Goal: Task Accomplishment & Management: Complete application form

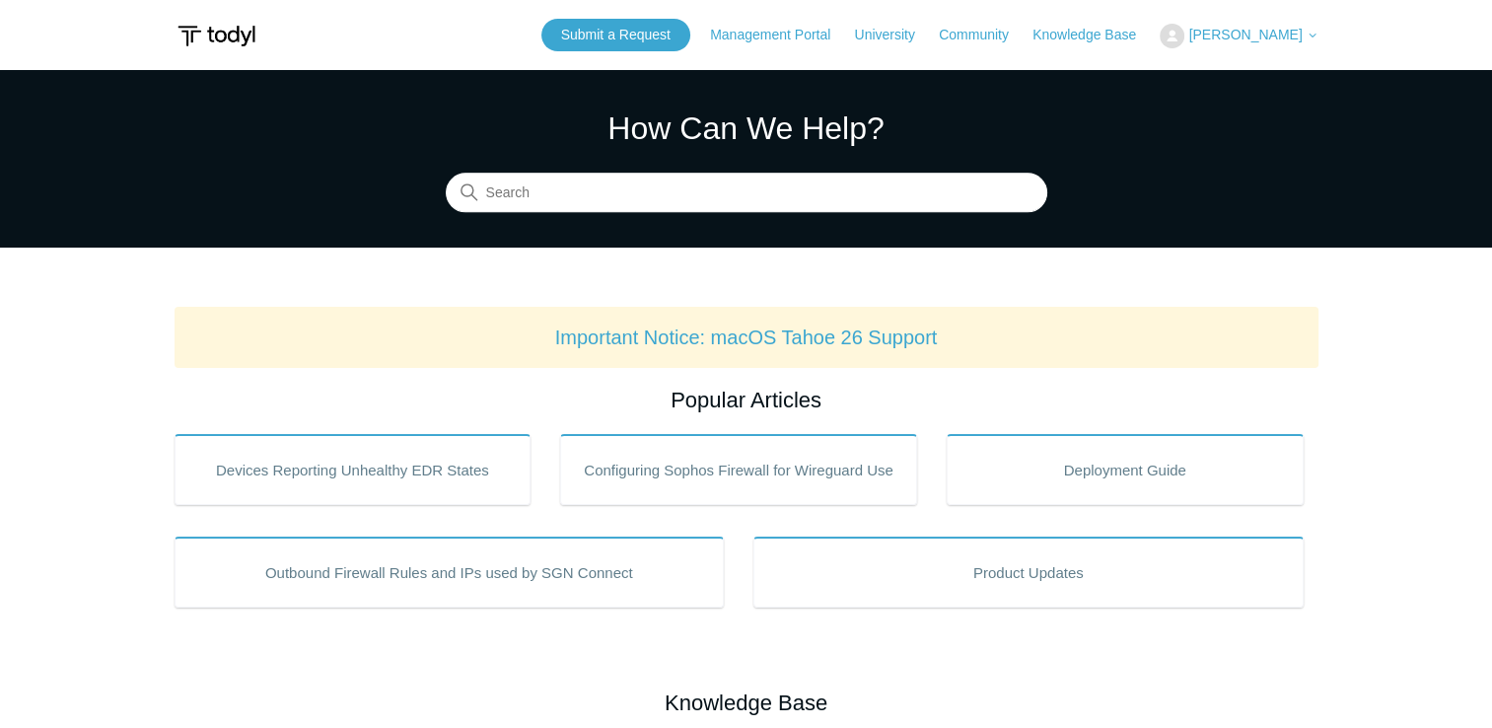
click at [1282, 37] on span "[PERSON_NAME]" at bounding box center [1244, 35] width 113 height 16
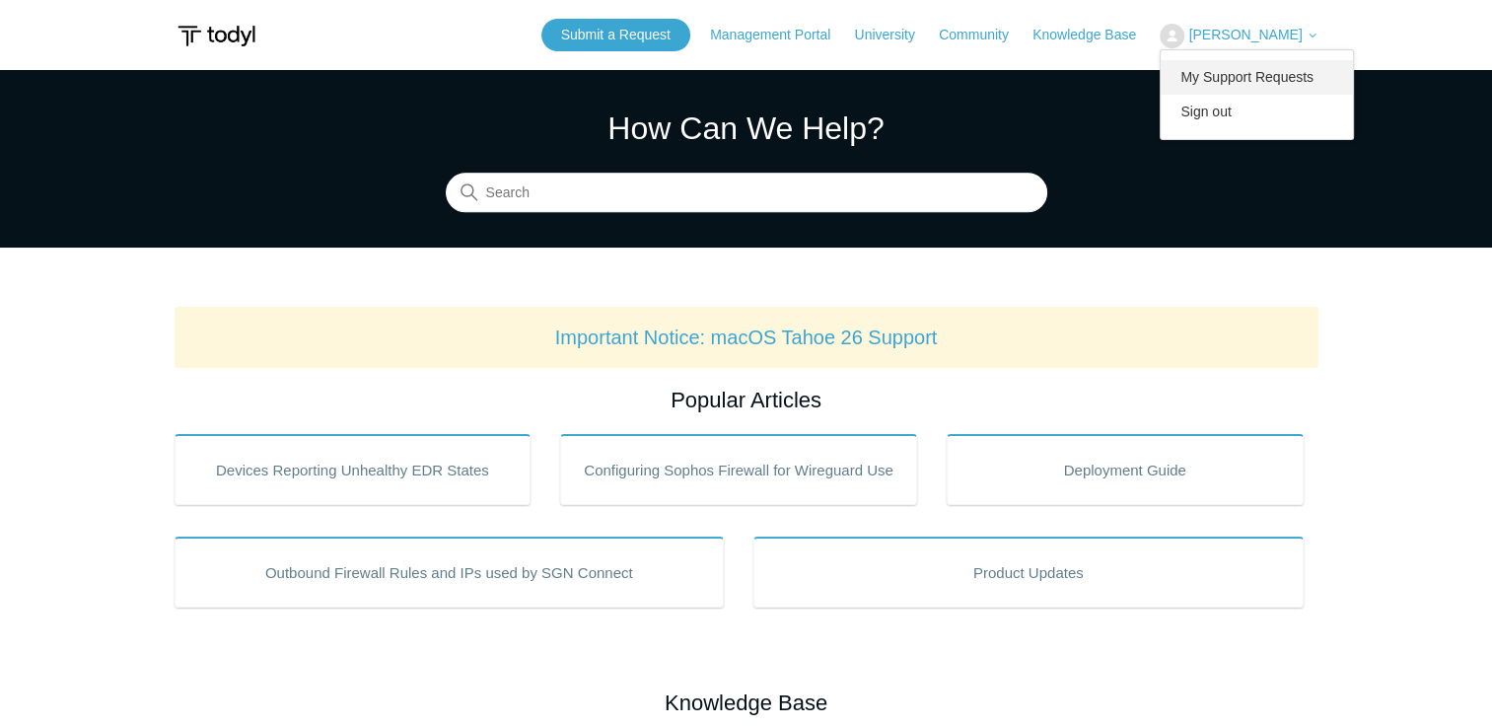
click at [1272, 77] on link "My Support Requests" at bounding box center [1256, 77] width 192 height 35
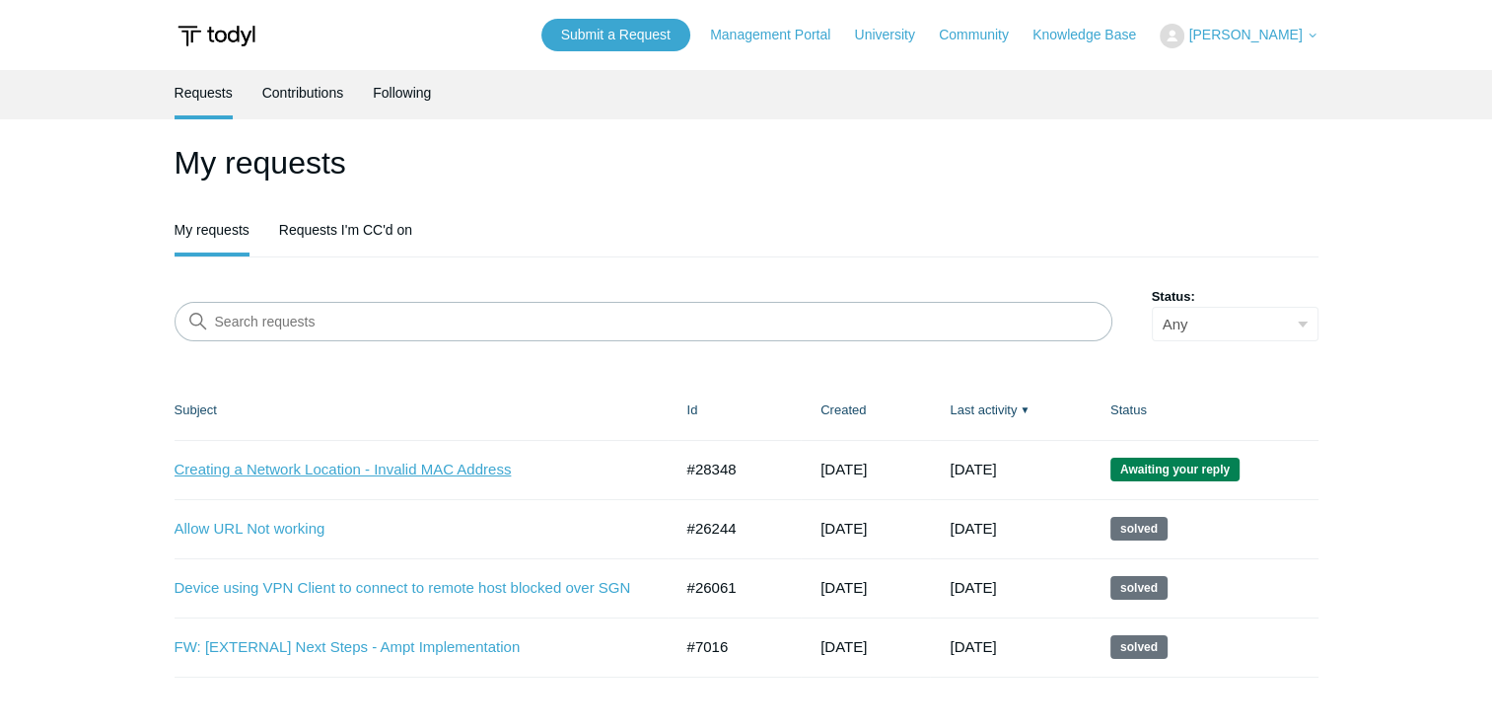
click at [455, 472] on link "Creating a Network Location - Invalid MAC Address" at bounding box center [409, 469] width 468 height 23
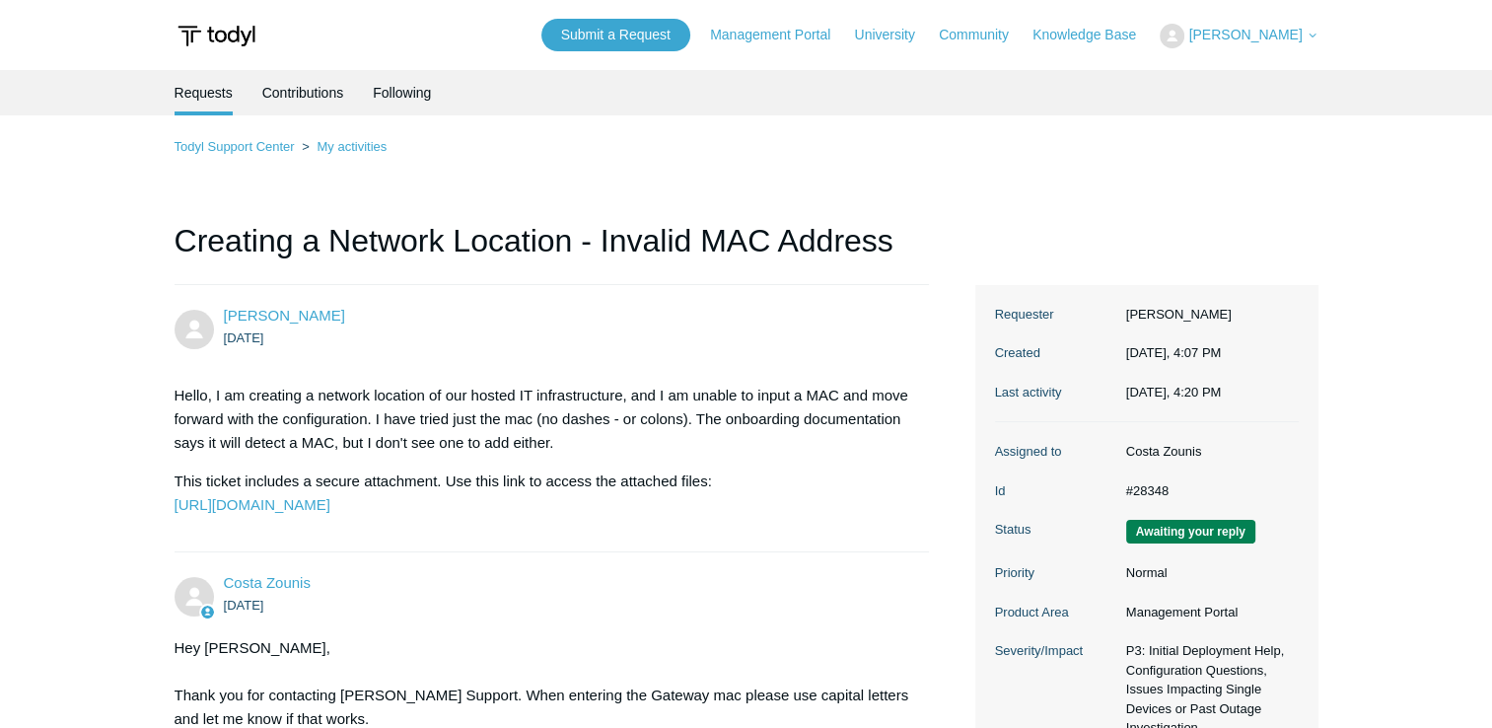
drag, startPoint x: 1499, startPoint y: 192, endPoint x: 1347, endPoint y: 145, distance: 159.0
click at [1347, 145] on main "Requests Contributions Following Todyl Support Center My activities Creating a …" at bounding box center [746, 512] width 1492 height 885
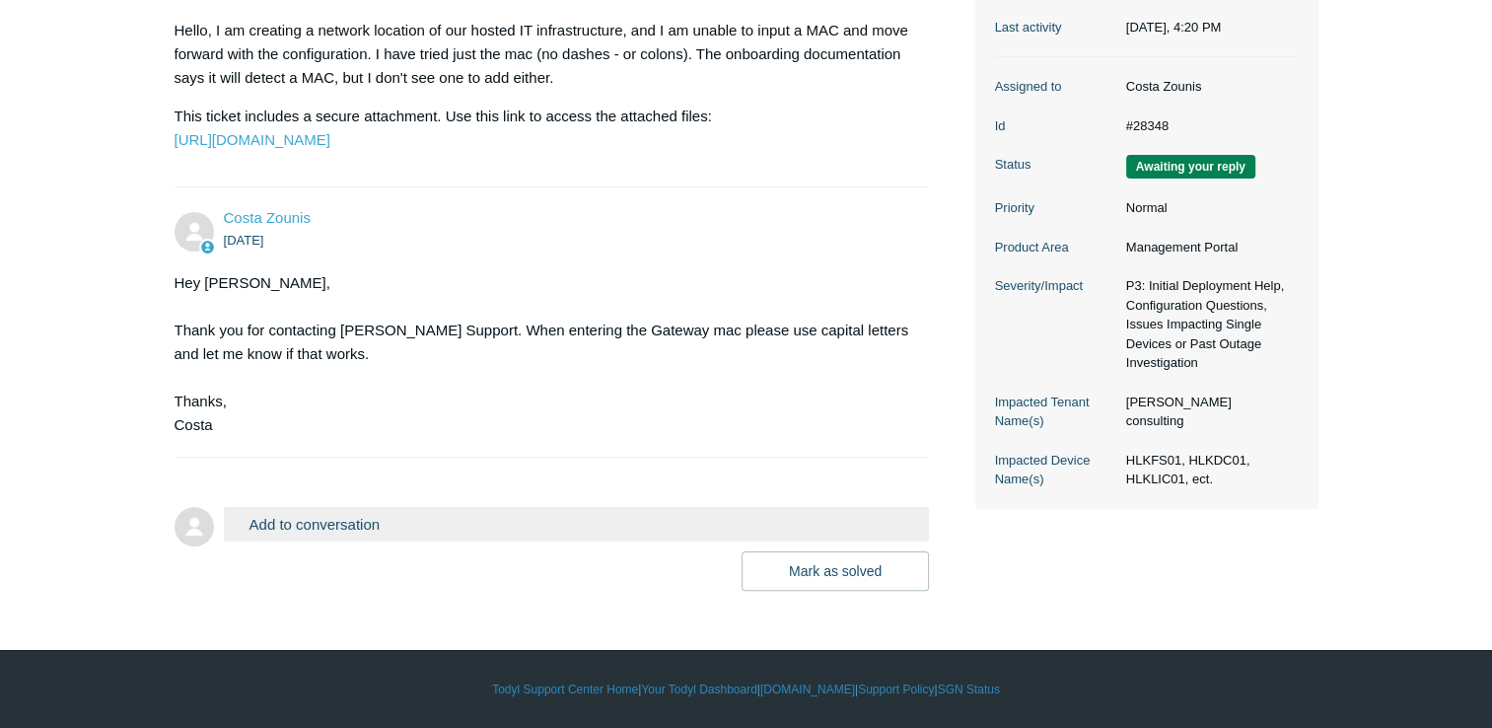
click at [435, 528] on button "Add to conversation" at bounding box center [577, 524] width 706 height 35
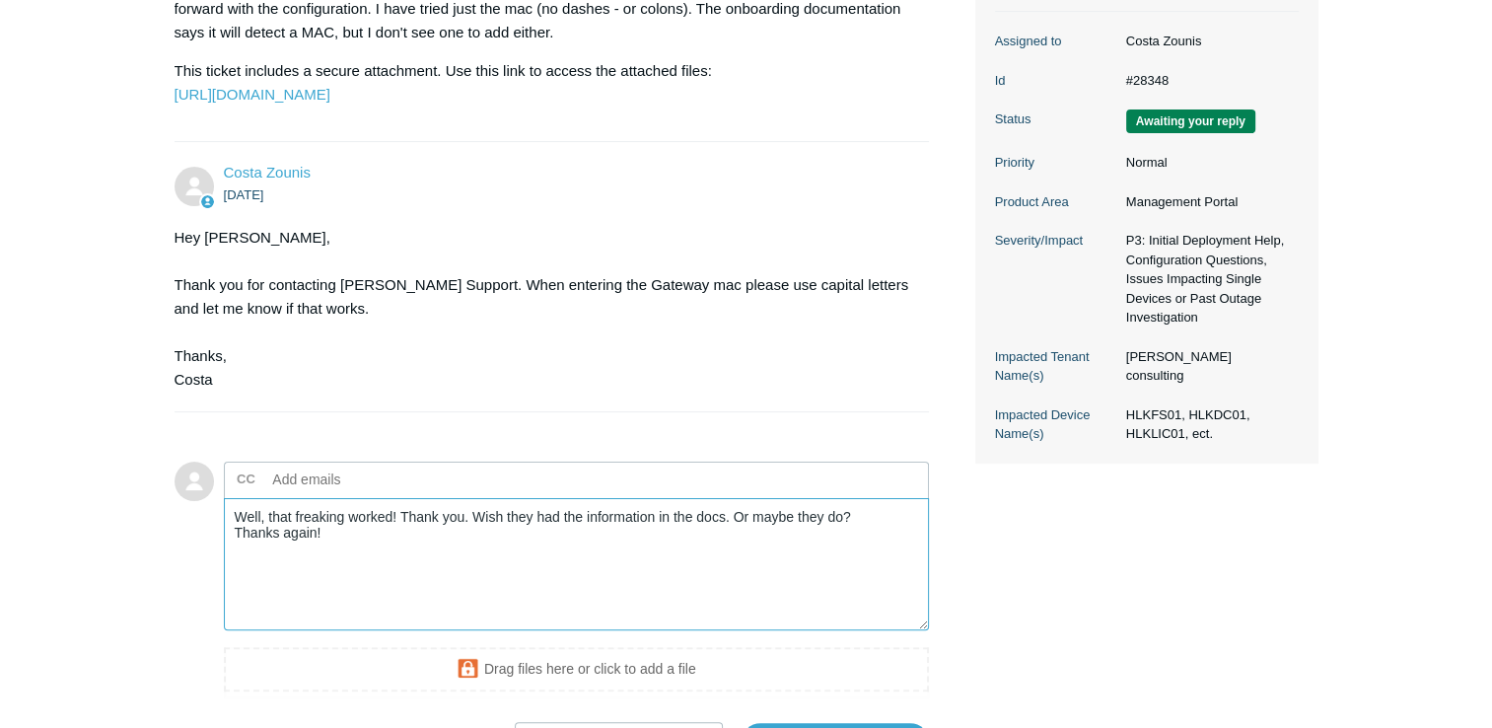
scroll to position [627, 0]
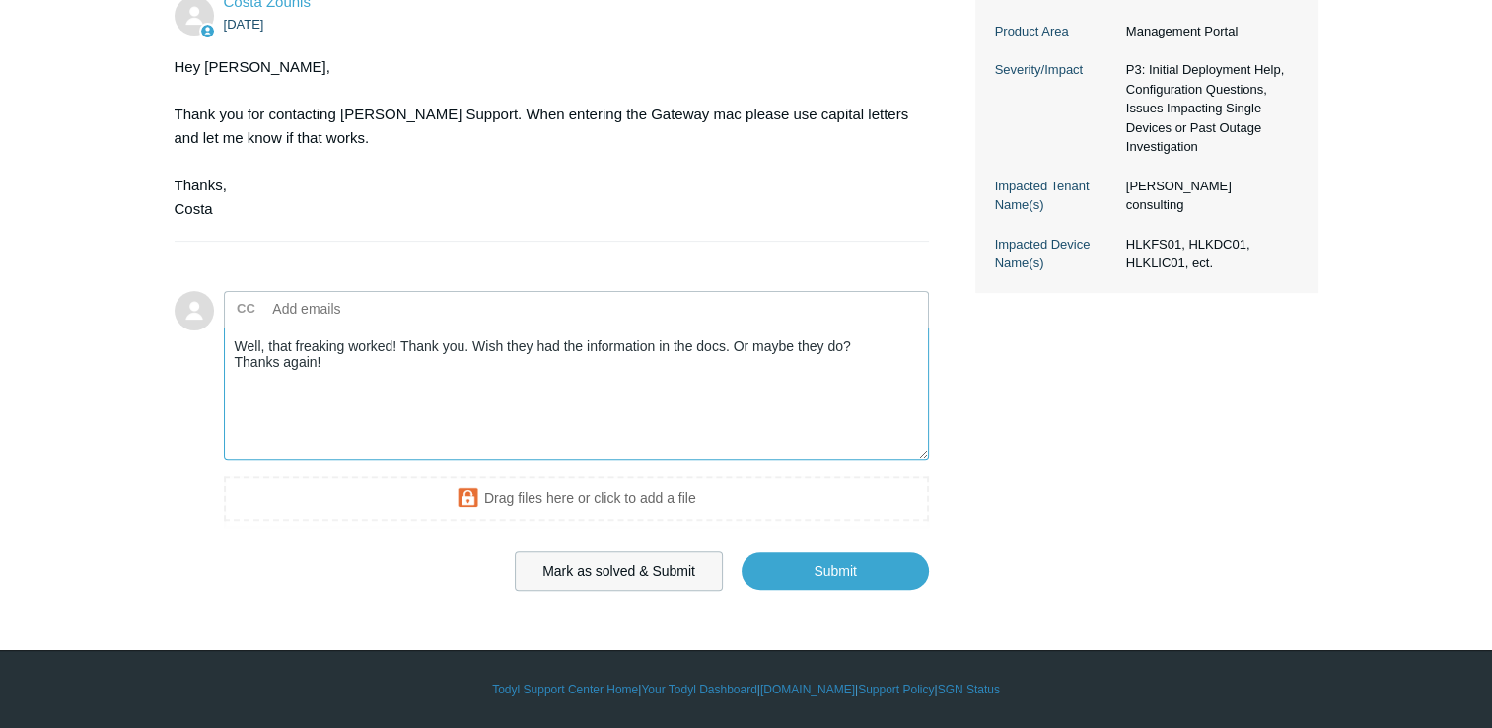
type textarea "Well, that freaking worked! Thank you. Wish they had the information in the doc…"
click at [676, 568] on button "Mark as solved & Submit" at bounding box center [619, 570] width 208 height 39
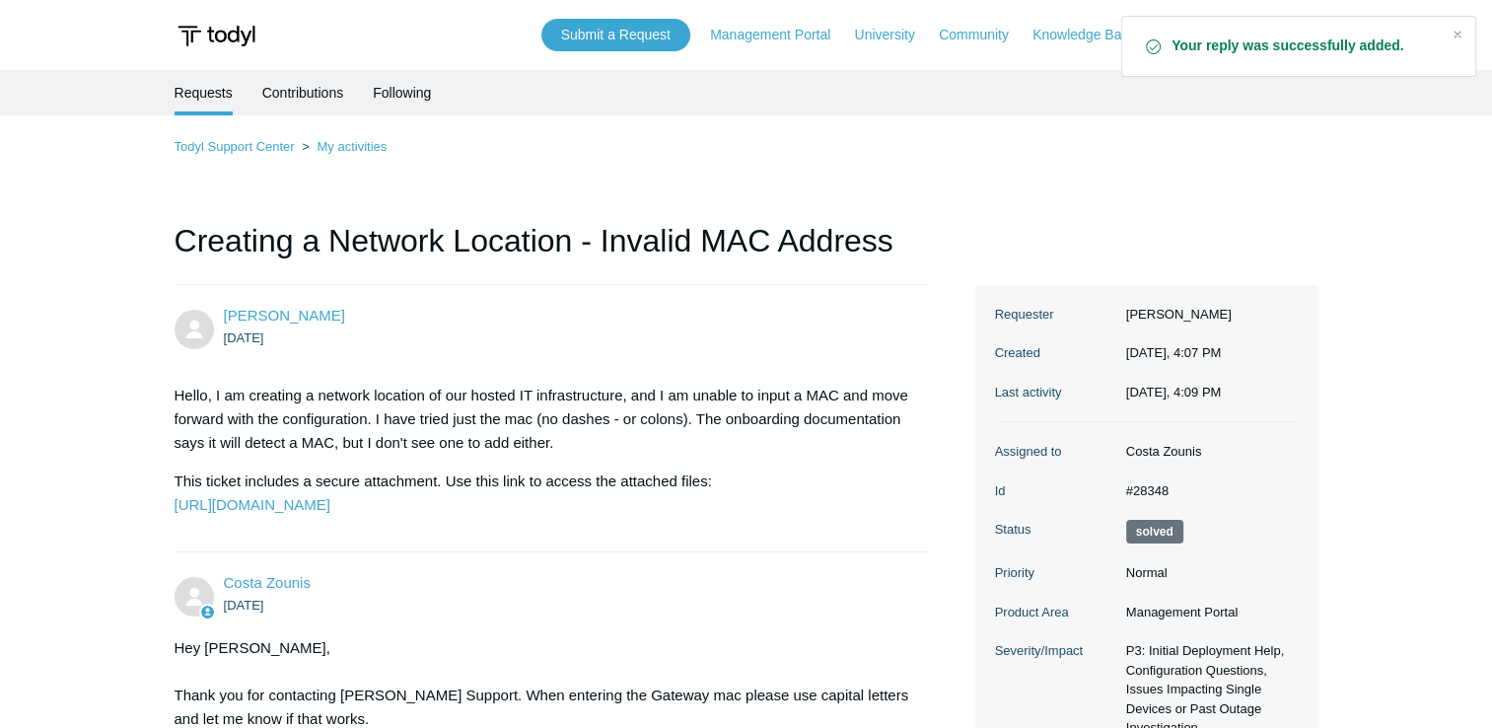
drag, startPoint x: 0, startPoint y: 0, endPoint x: 1434, endPoint y: 312, distance: 1467.9
drag, startPoint x: 1434, startPoint y: 312, endPoint x: 1315, endPoint y: 234, distance: 142.5
drag, startPoint x: 1315, startPoint y: 234, endPoint x: 661, endPoint y: 42, distance: 682.0
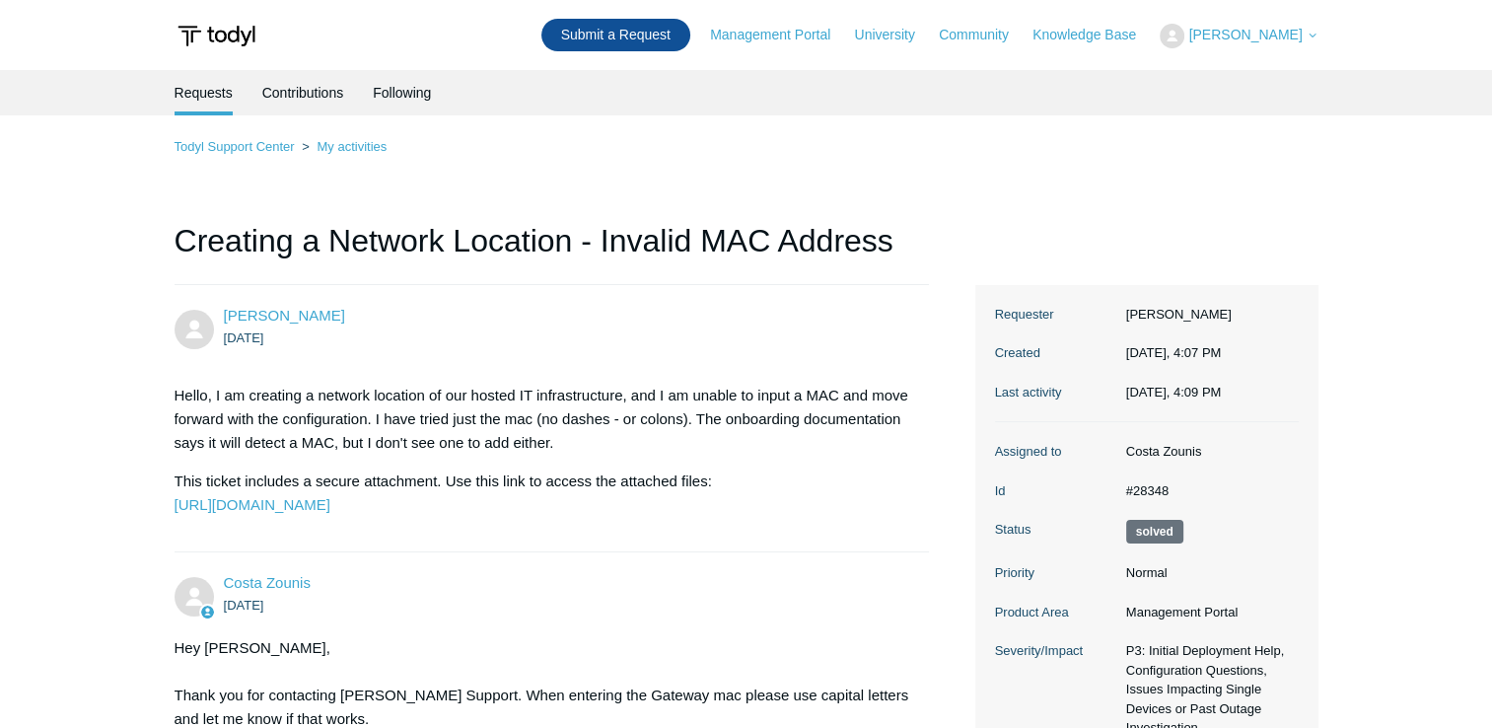
drag, startPoint x: 1435, startPoint y: 235, endPoint x: 629, endPoint y: 45, distance: 828.4
click at [629, 45] on link "Submit a Request" at bounding box center [615, 35] width 149 height 33
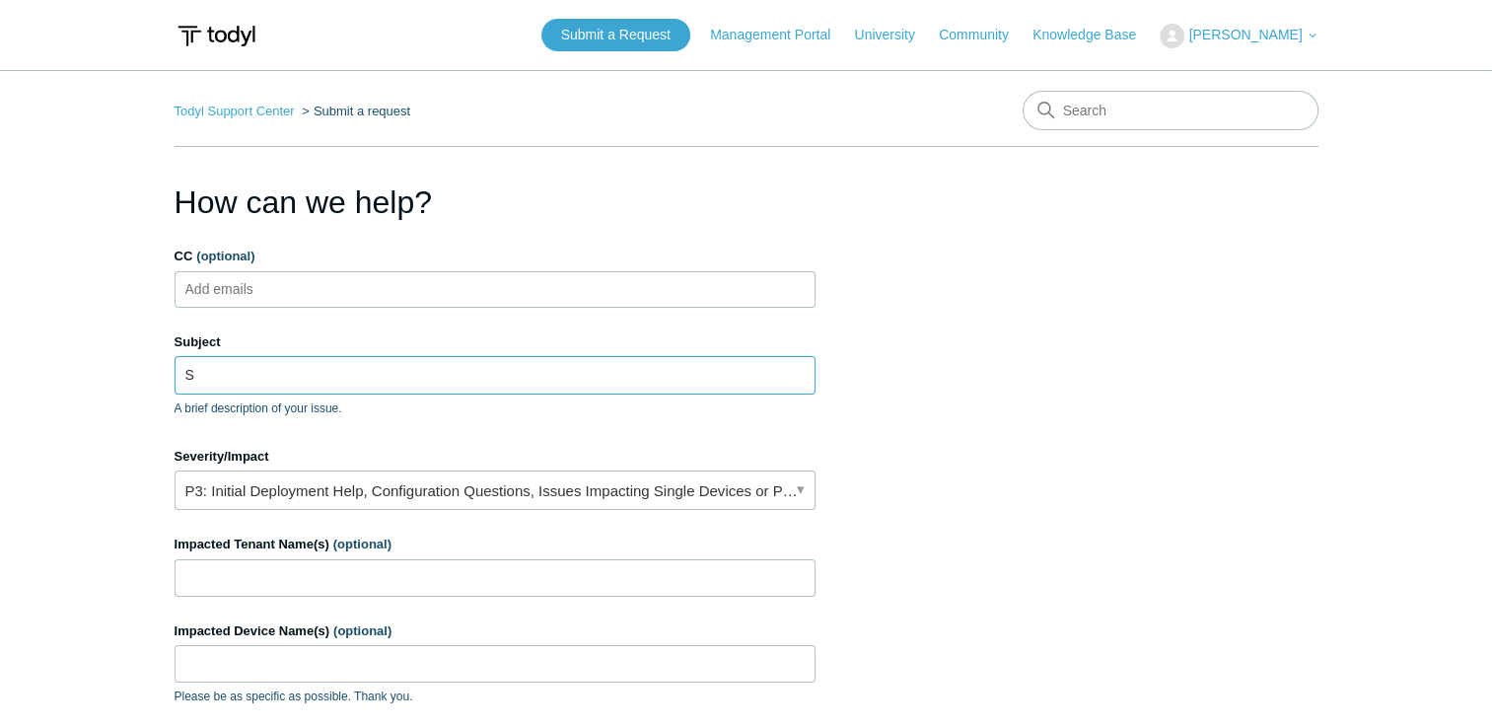
type input "S"
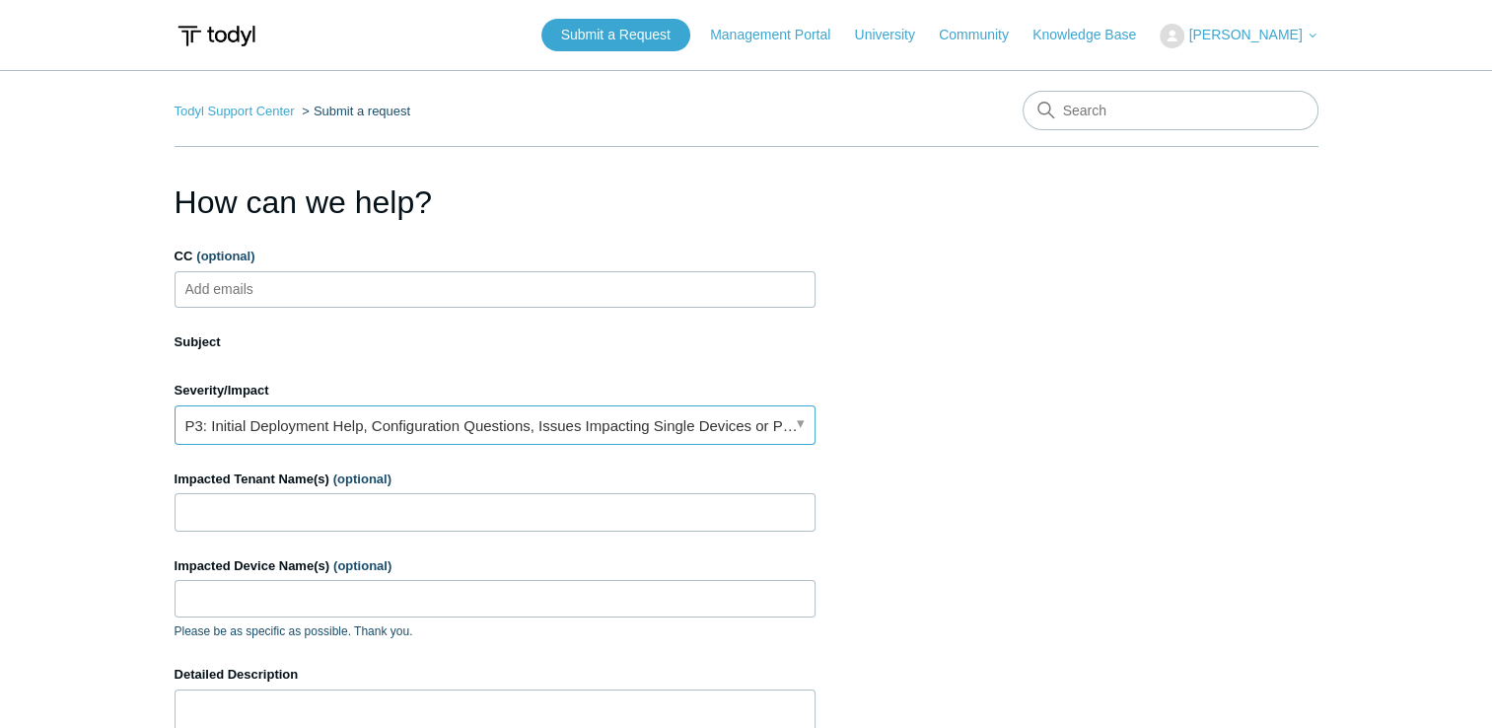
click at [580, 420] on link "P3: Initial Deployment Help, Configuration Questions, Issues Impacting Single D…" at bounding box center [495, 424] width 641 height 39
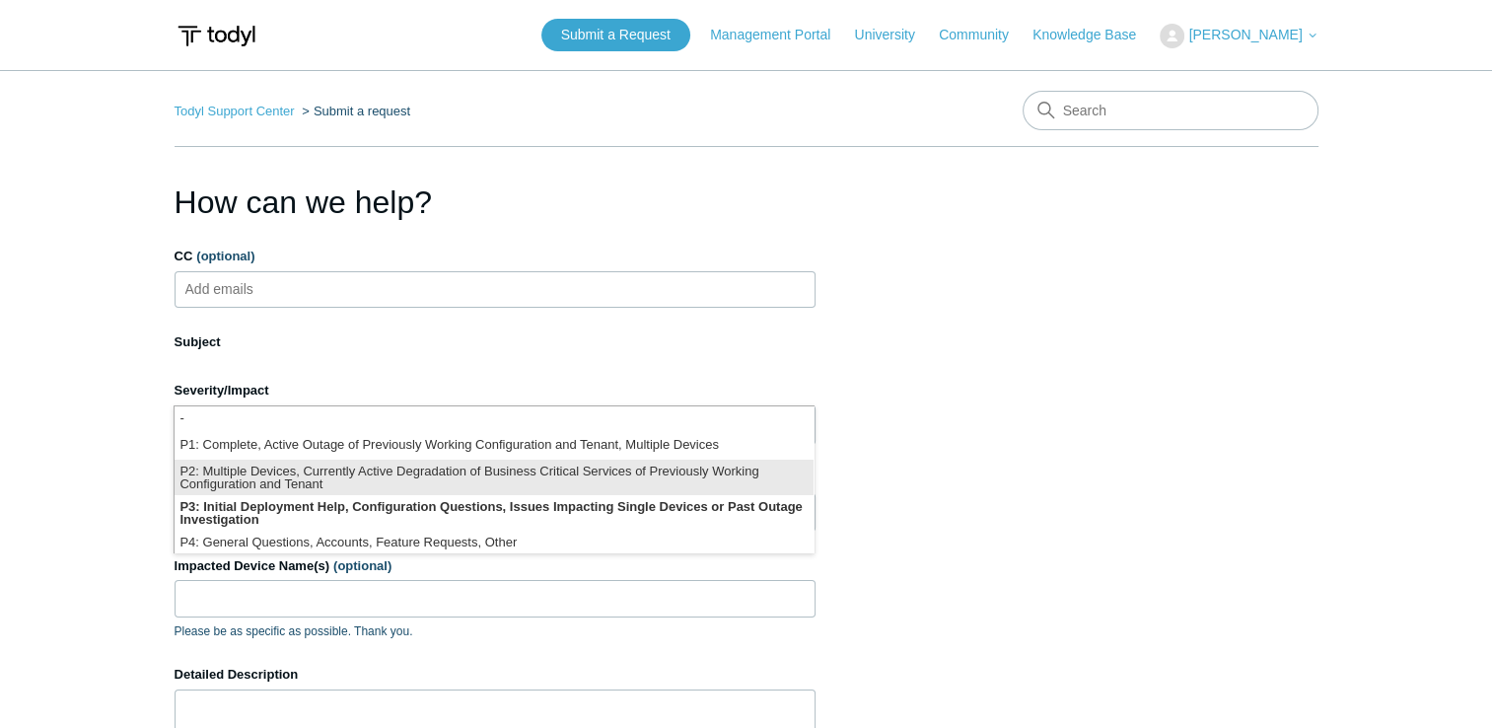
click at [536, 475] on li "P2: Multiple Devices, Currently Active Degradation of Business Critical Service…" at bounding box center [494, 476] width 639 height 35
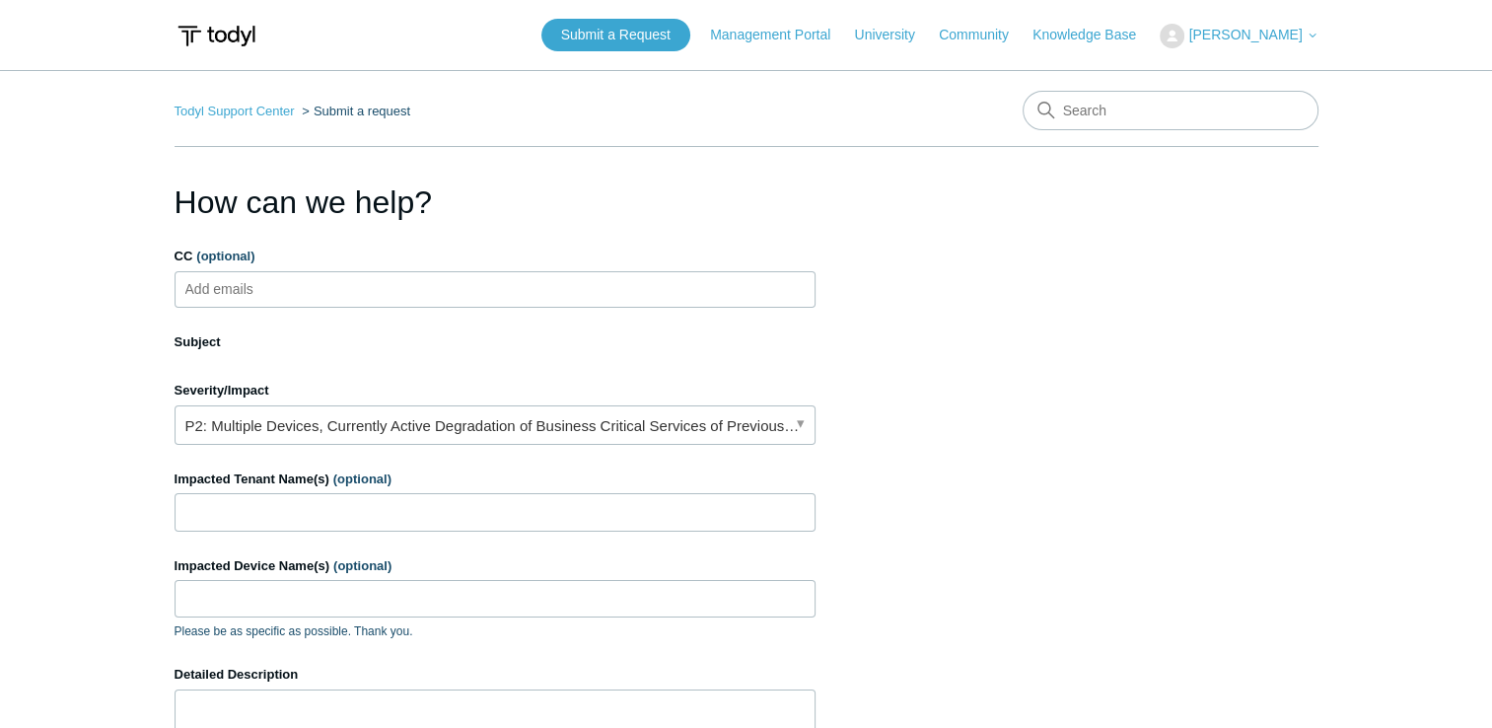
click at [465, 287] on ul "Add emails" at bounding box center [495, 289] width 641 height 36
type input "DNS Resolution over SGN"
type input "[PERSON_NAME] Consulting"
click at [346, 609] on input "Impacted Device Name(s) (optional)" at bounding box center [495, 598] width 641 height 37
paste input "HLKPF49VW5V"
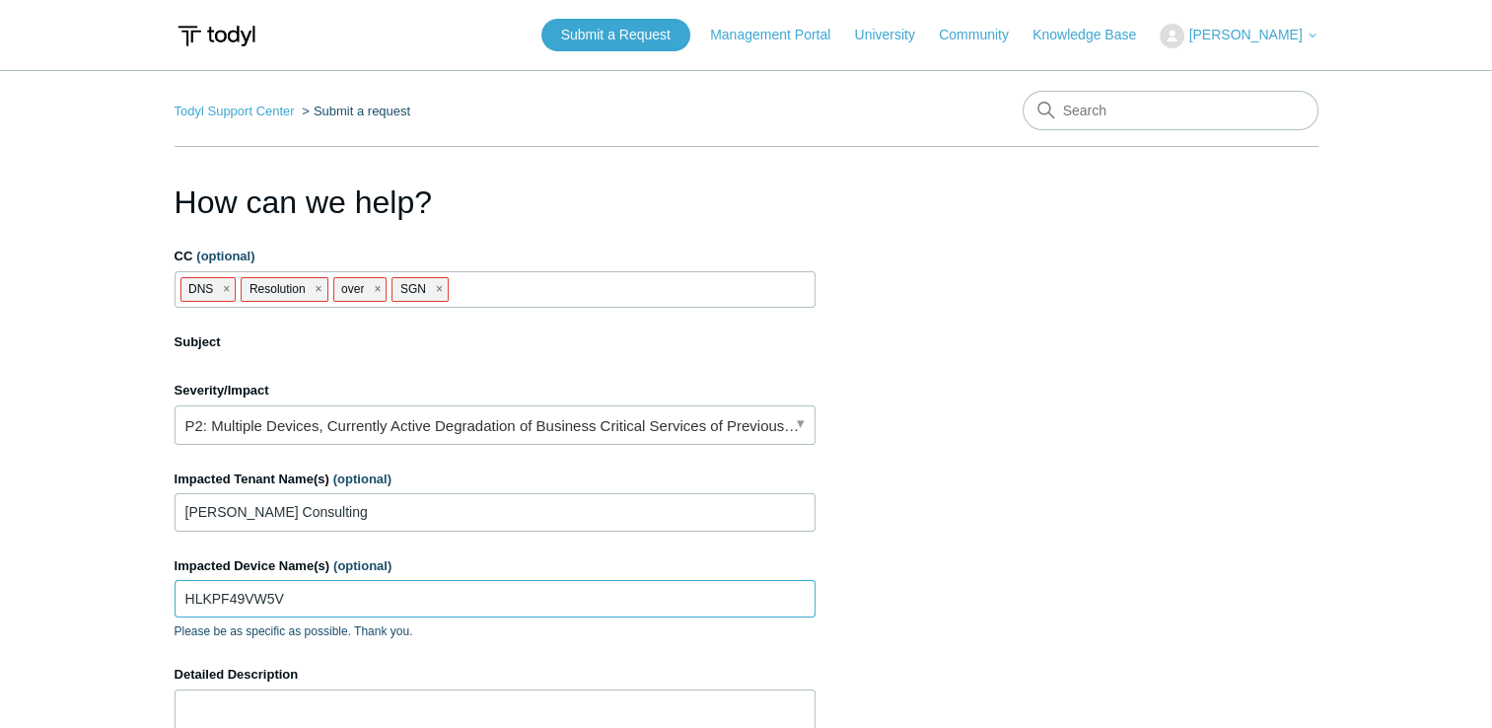
type input "HLKPF49VW5V"
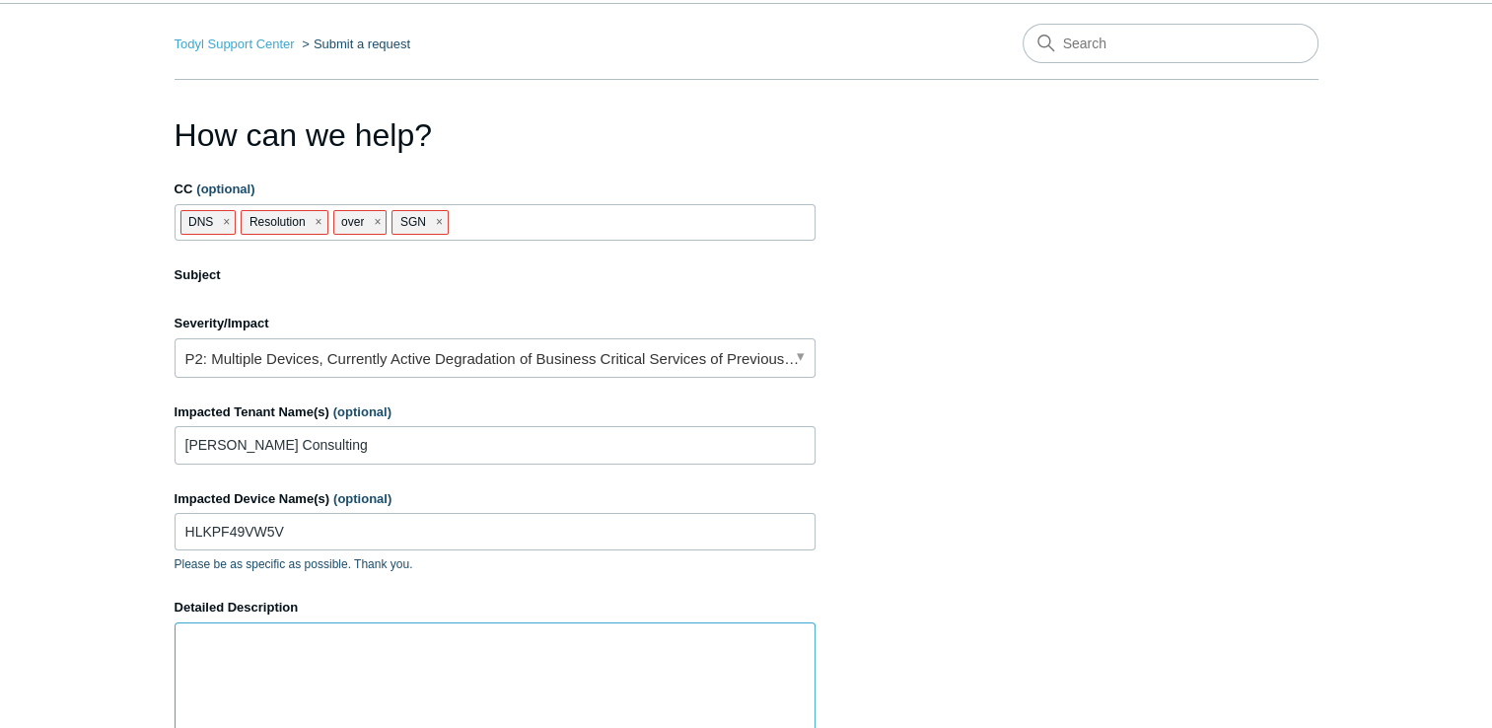
scroll to position [76, 0]
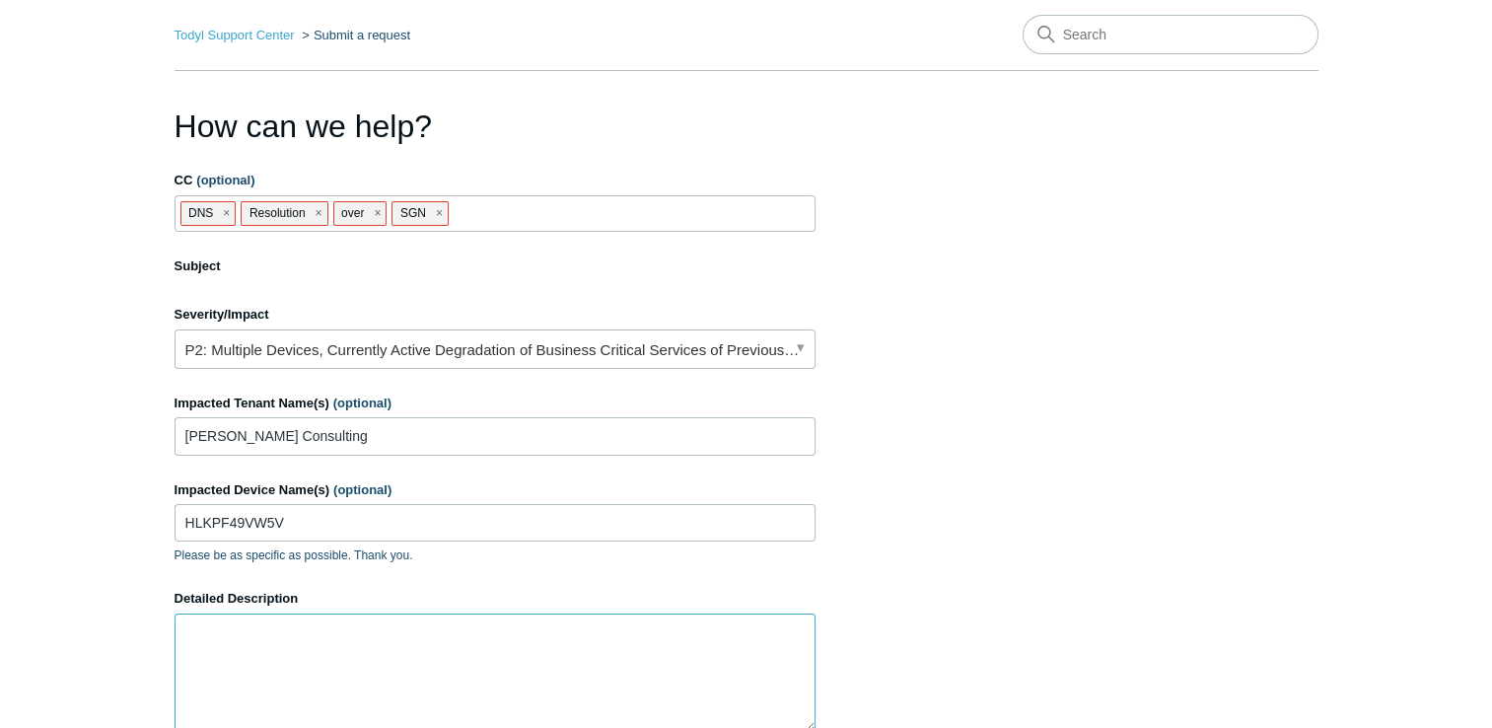
drag, startPoint x: 1499, startPoint y: 436, endPoint x: 616, endPoint y: 665, distance: 911.6
click at [616, 665] on textarea "Detailed Description" at bounding box center [495, 672] width 641 height 118
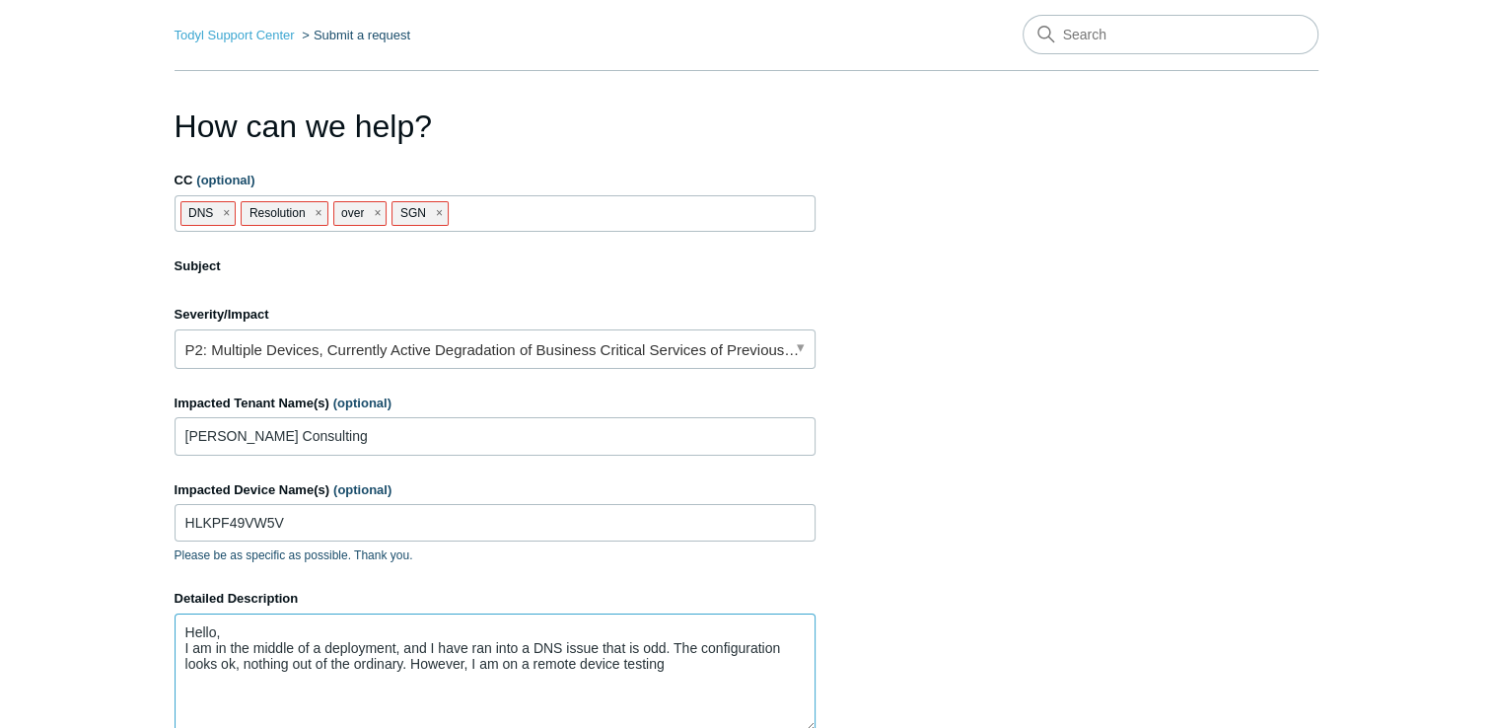
paste textarea "HLKPF49VW5V"
click at [669, 669] on textarea "Hello, I am in the middle of a deployment, and I have ran into a DNS issue that…" at bounding box center [495, 672] width 641 height 118
drag, startPoint x: 795, startPoint y: 672, endPoint x: 787, endPoint y: 682, distance: 12.6
click at [787, 682] on textarea "Hello, I am in the middle of a deployment, and I have ran into a DNS issue that…" at bounding box center [495, 672] width 641 height 118
click at [813, 662] on textarea "Hello, I am in the middle of a deployment, and I have ran into a DNS issue that…" at bounding box center [495, 672] width 641 height 118
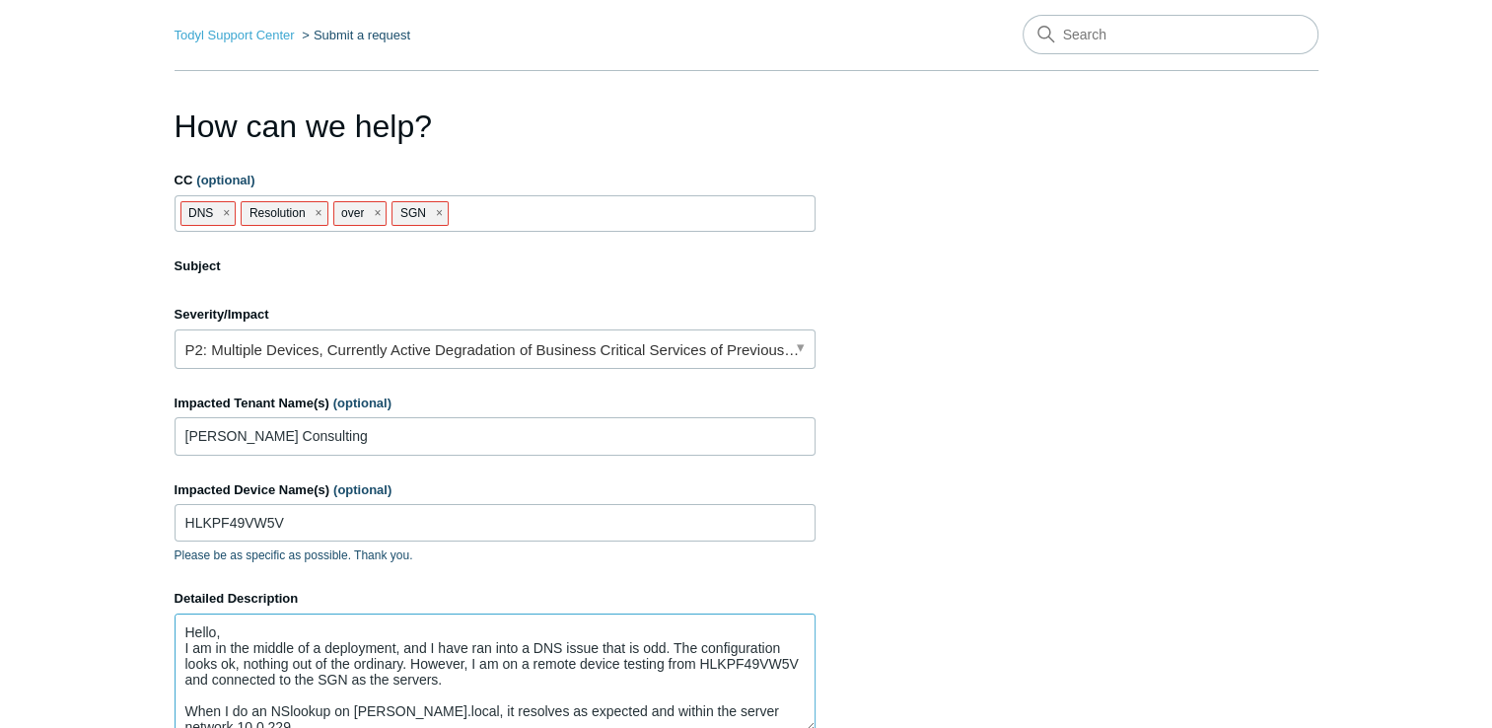
scroll to position [77, 0]
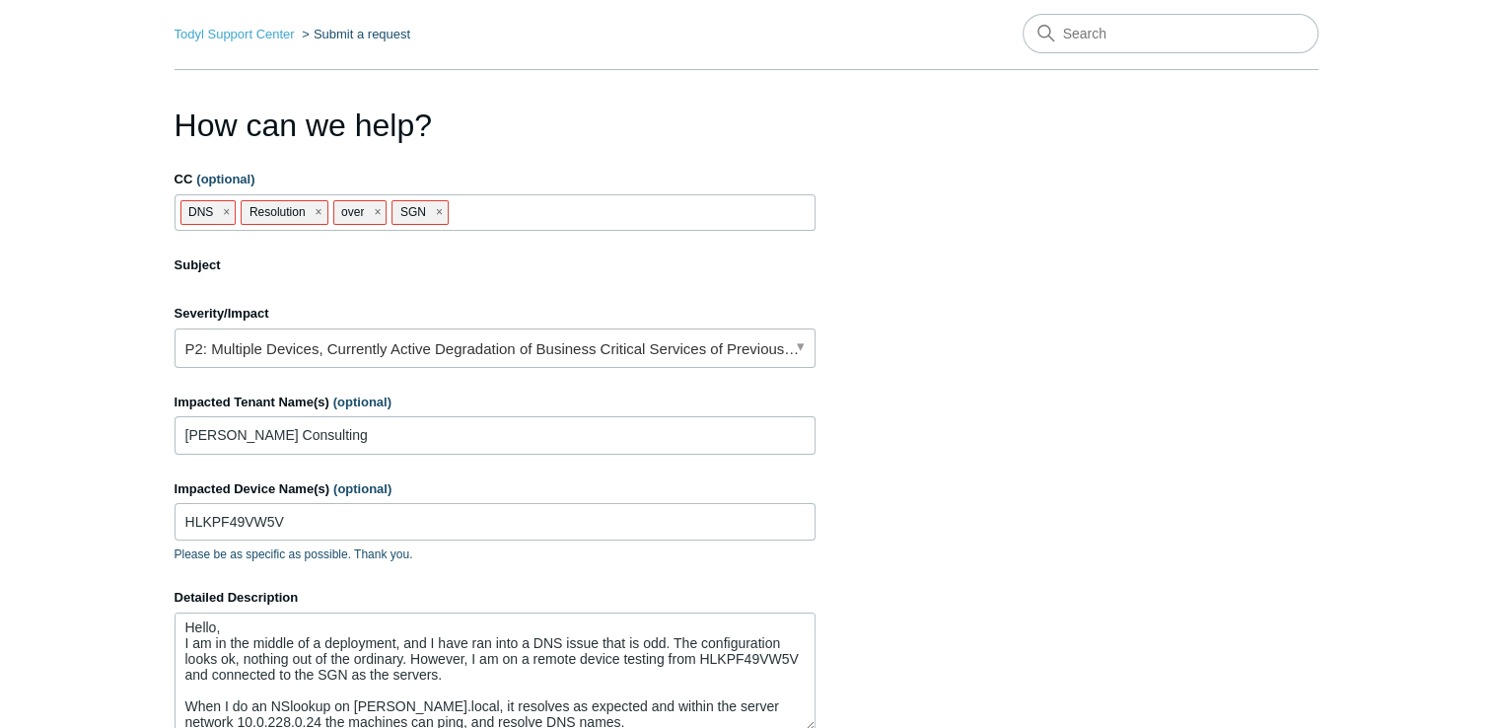
drag, startPoint x: 430, startPoint y: 702, endPoint x: 1049, endPoint y: 476, distance: 659.0
click at [1049, 476] on section "How can we help? CC (optional) DNS Resolution over SGN Subject Suggested articl…" at bounding box center [747, 523] width 1144 height 843
click at [432, 704] on textarea "Hello, I am in the middle of a deployment, and I have ran into a DNS issue that…" at bounding box center [495, 671] width 641 height 118
click at [429, 704] on textarea "Hello, I am in the middle of a deployment, and I have ran into a DNS issue that…" at bounding box center [495, 671] width 641 height 118
click at [670, 638] on textarea "Hello, I am in the middle of a deployment, and I have run into a DNS issue that…" at bounding box center [495, 671] width 641 height 118
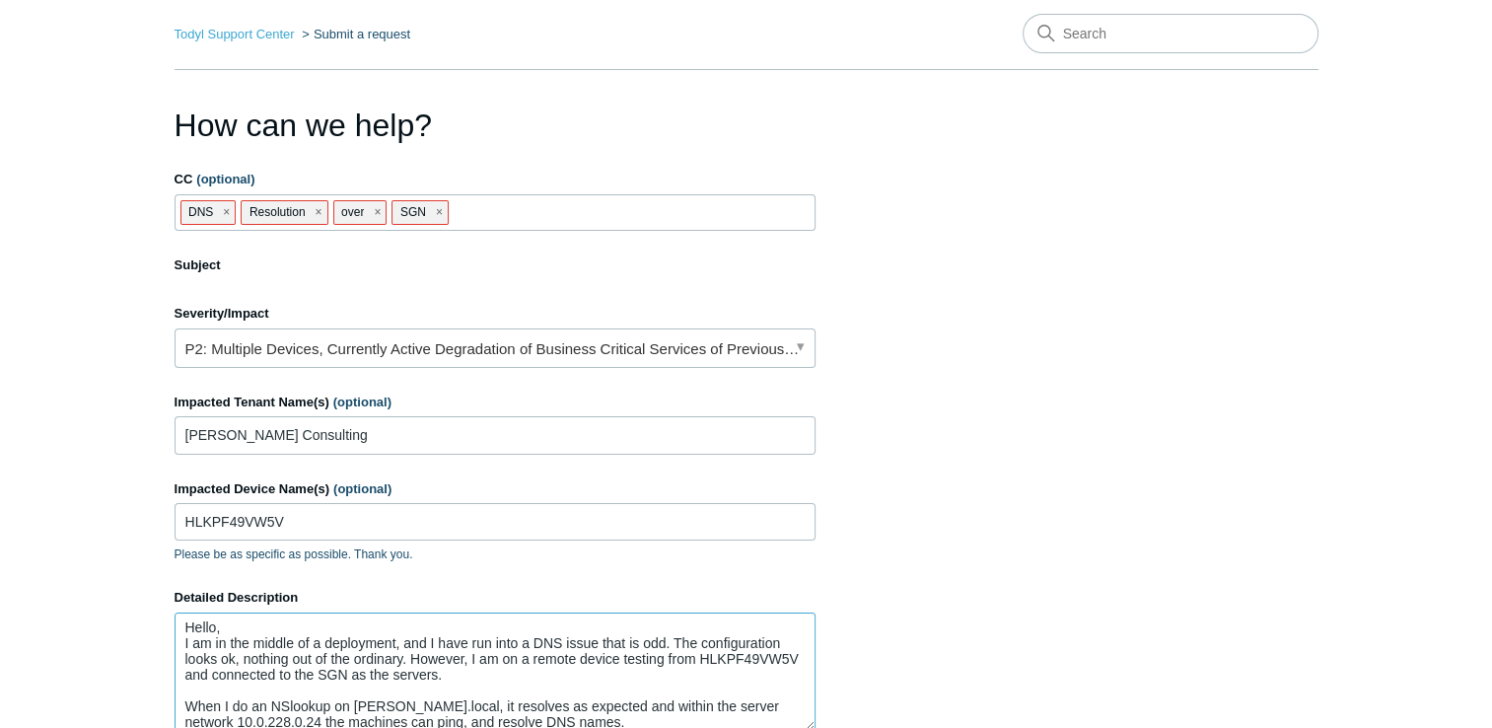
click at [414, 672] on textarea "Hello, I am in the middle of a deployment, and I have run into a DNS issue that…" at bounding box center [495, 671] width 641 height 118
click at [607, 676] on textarea "Hello, I am in the middle of a deployment, and I have run into a DNS issue that…" at bounding box center [495, 671] width 641 height 118
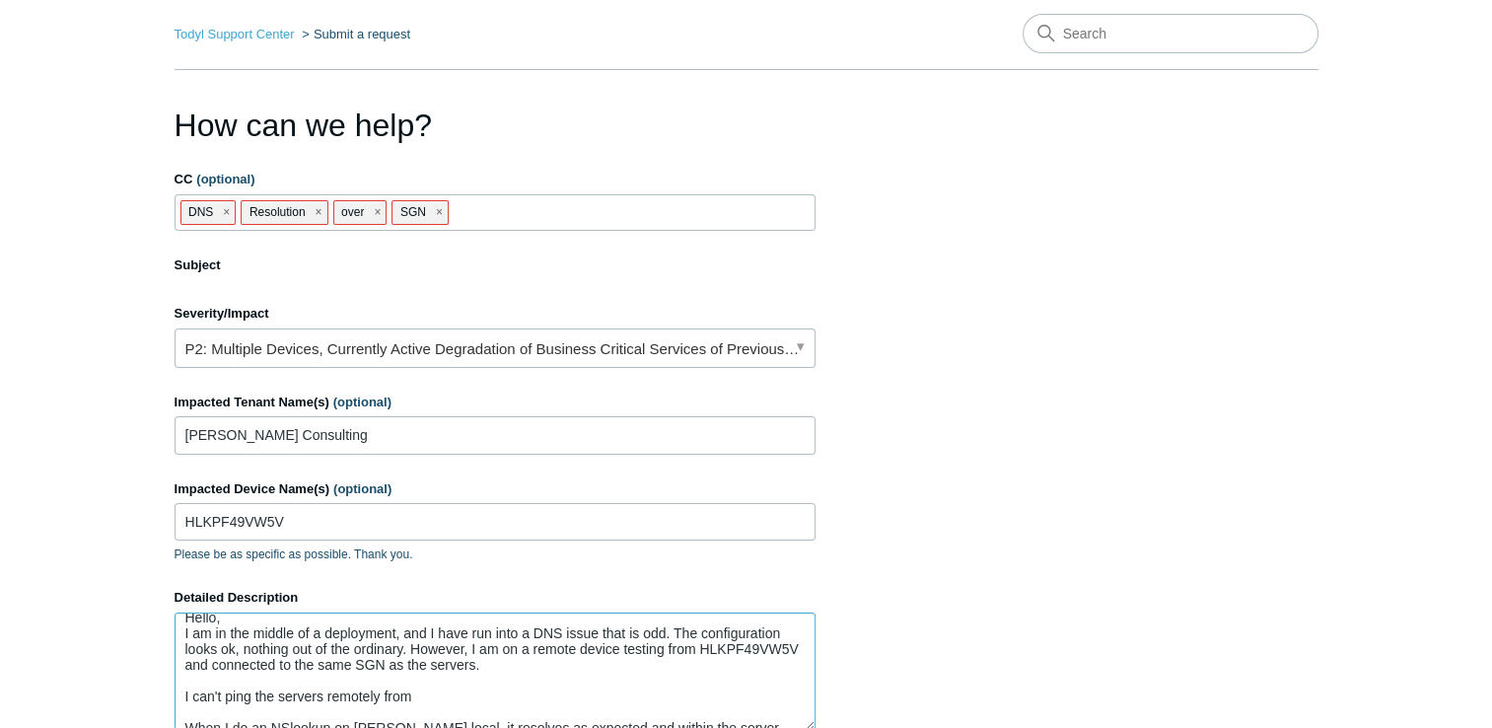
paste textarea "HLKPF49VW5V"
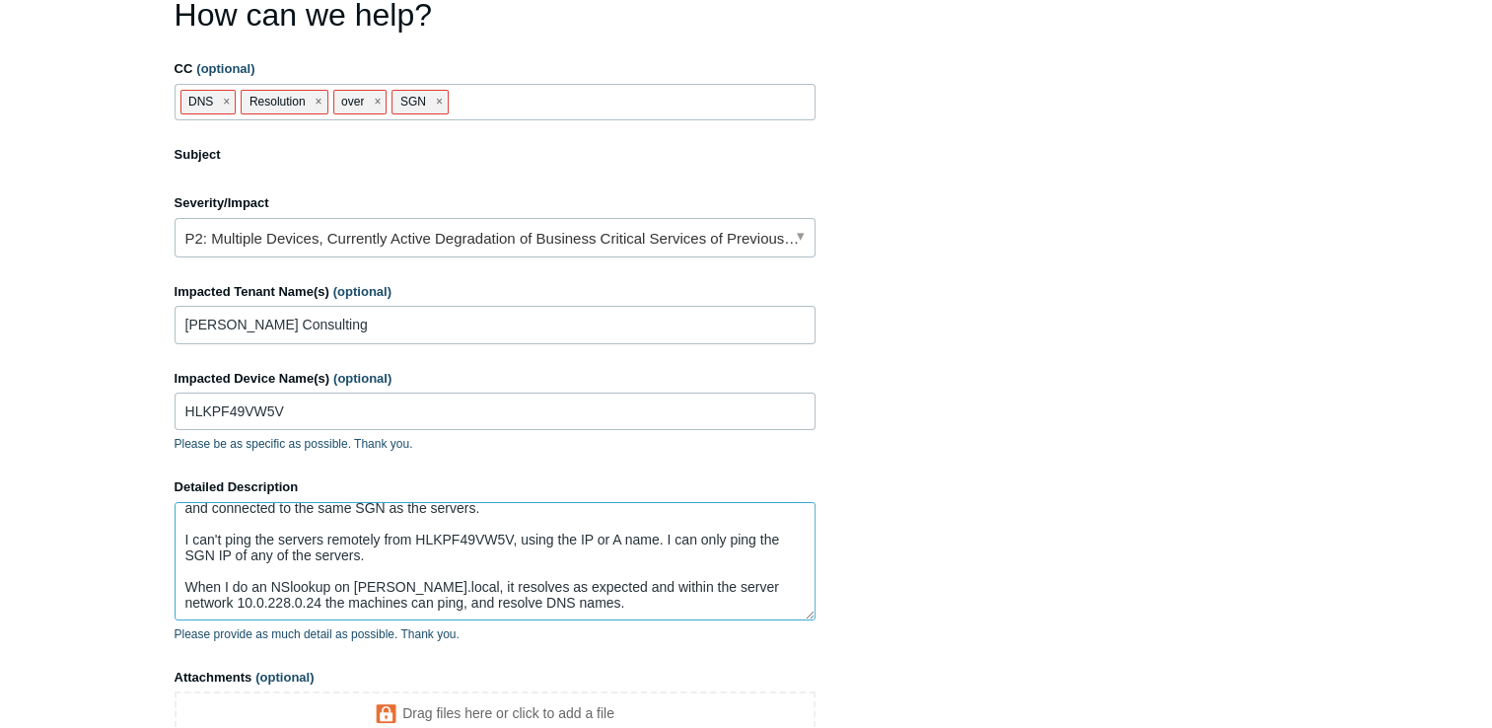
scroll to position [61, 0]
drag, startPoint x: 592, startPoint y: 597, endPoint x: 273, endPoint y: 612, distance: 318.8
click at [273, 612] on textarea "Hello, I am in the middle of a deployment, and I have run into a DNS issue that…" at bounding box center [495, 561] width 641 height 118
click at [635, 558] on textarea "Hello, I am in the middle of a deployment, and I have run into a DNS issue that…" at bounding box center [495, 561] width 641 height 118
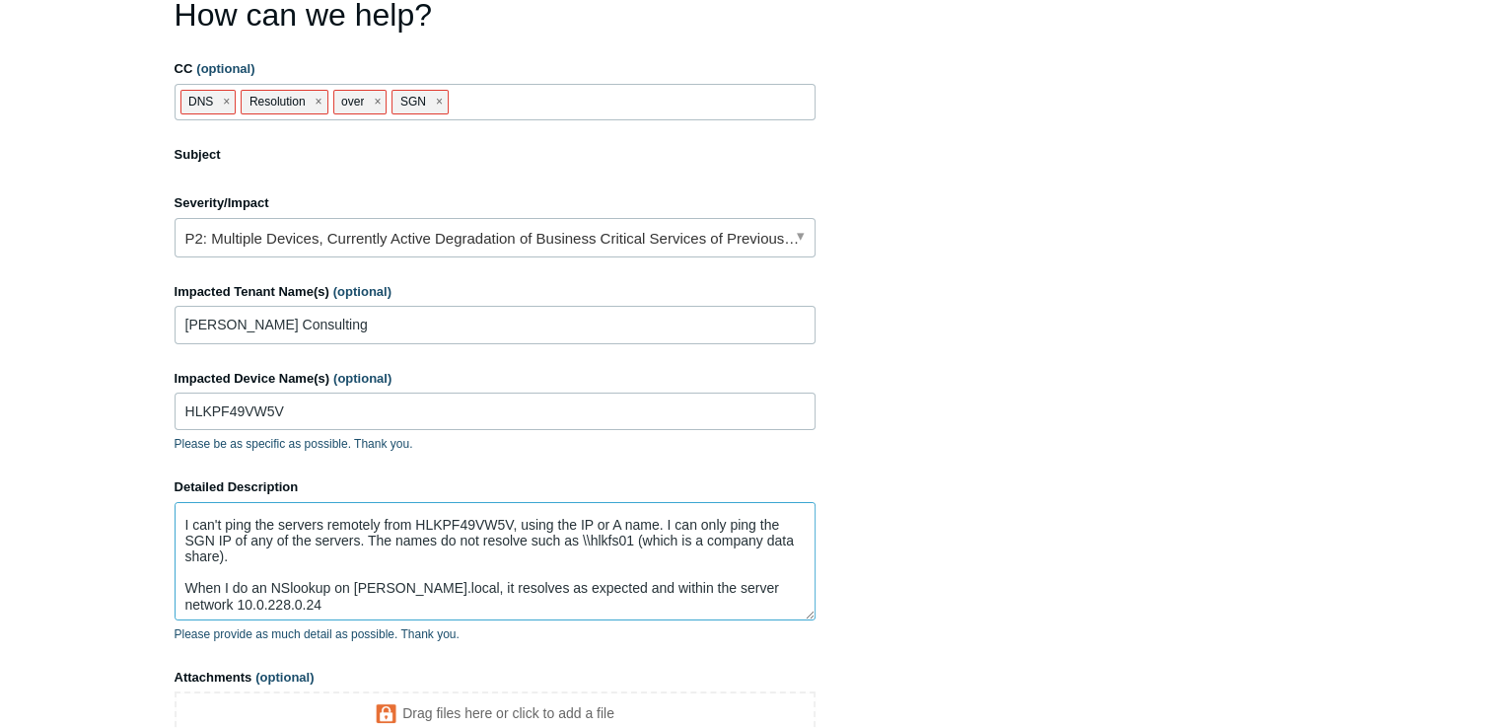
scroll to position [77, 0]
click at [727, 601] on textarea "Hello, I am in the middle of a deployment, and I have run into a DNS issue that…" at bounding box center [495, 561] width 641 height 118
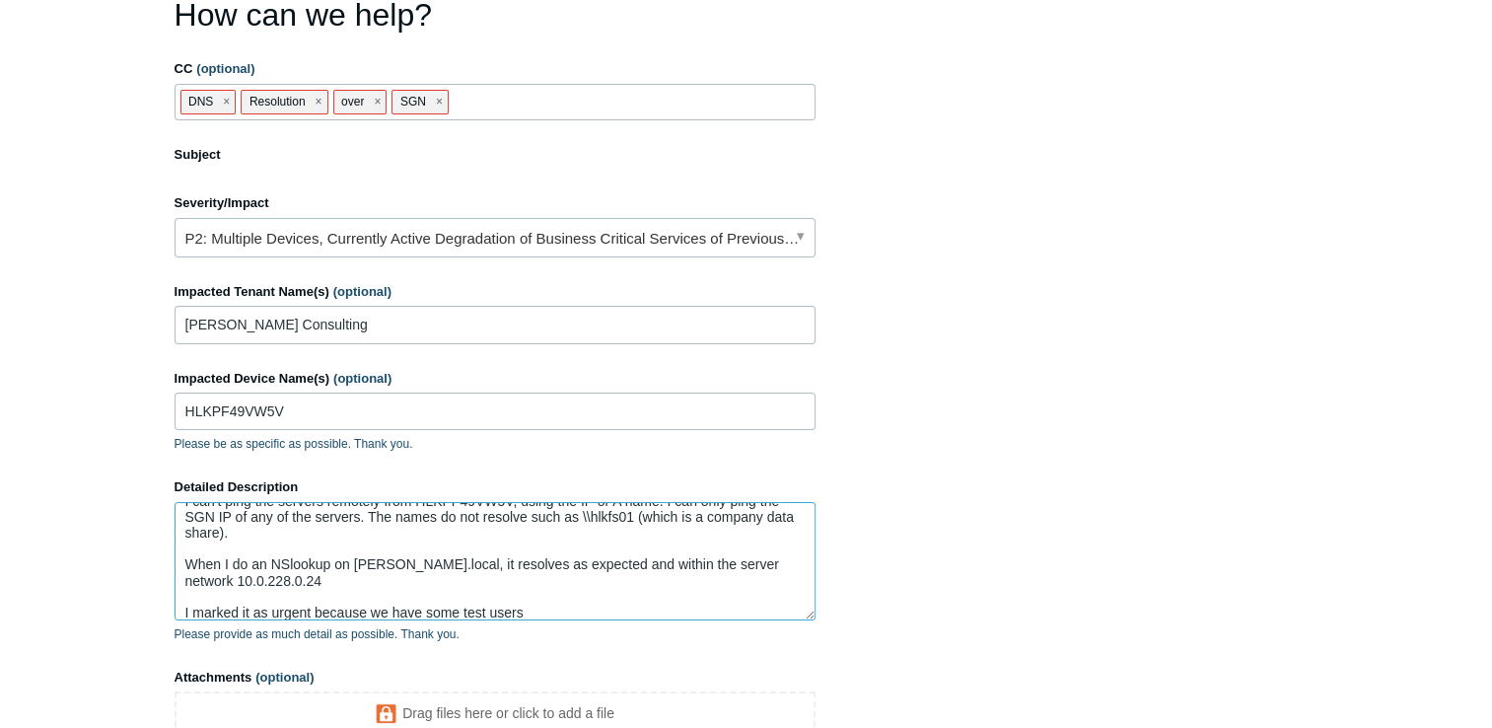
click at [544, 610] on textarea "Hello, I am in the middle of a deployment, and I have run into a DNS issue that…" at bounding box center [495, 561] width 641 height 118
drag, startPoint x: 808, startPoint y: 596, endPoint x: 1076, endPoint y: 600, distance: 267.2
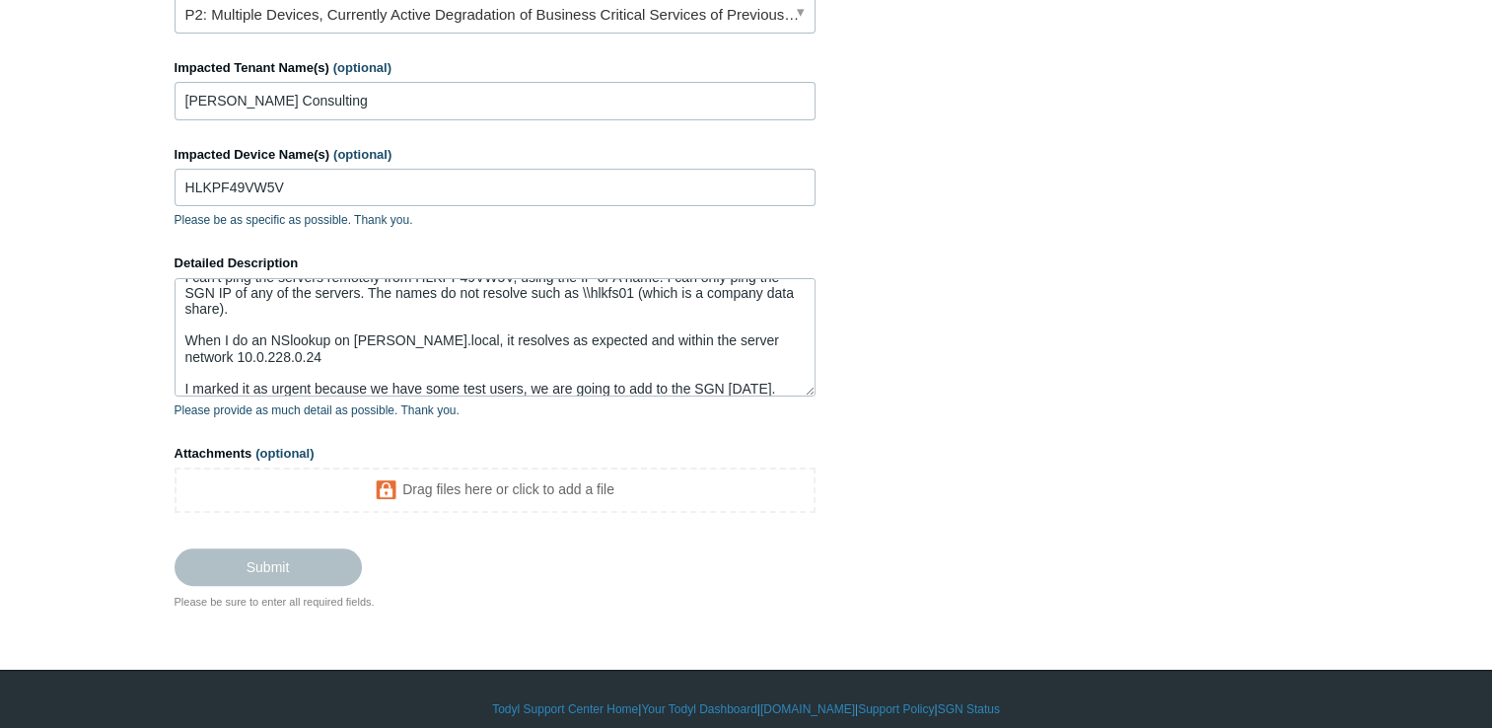
scroll to position [429, 0]
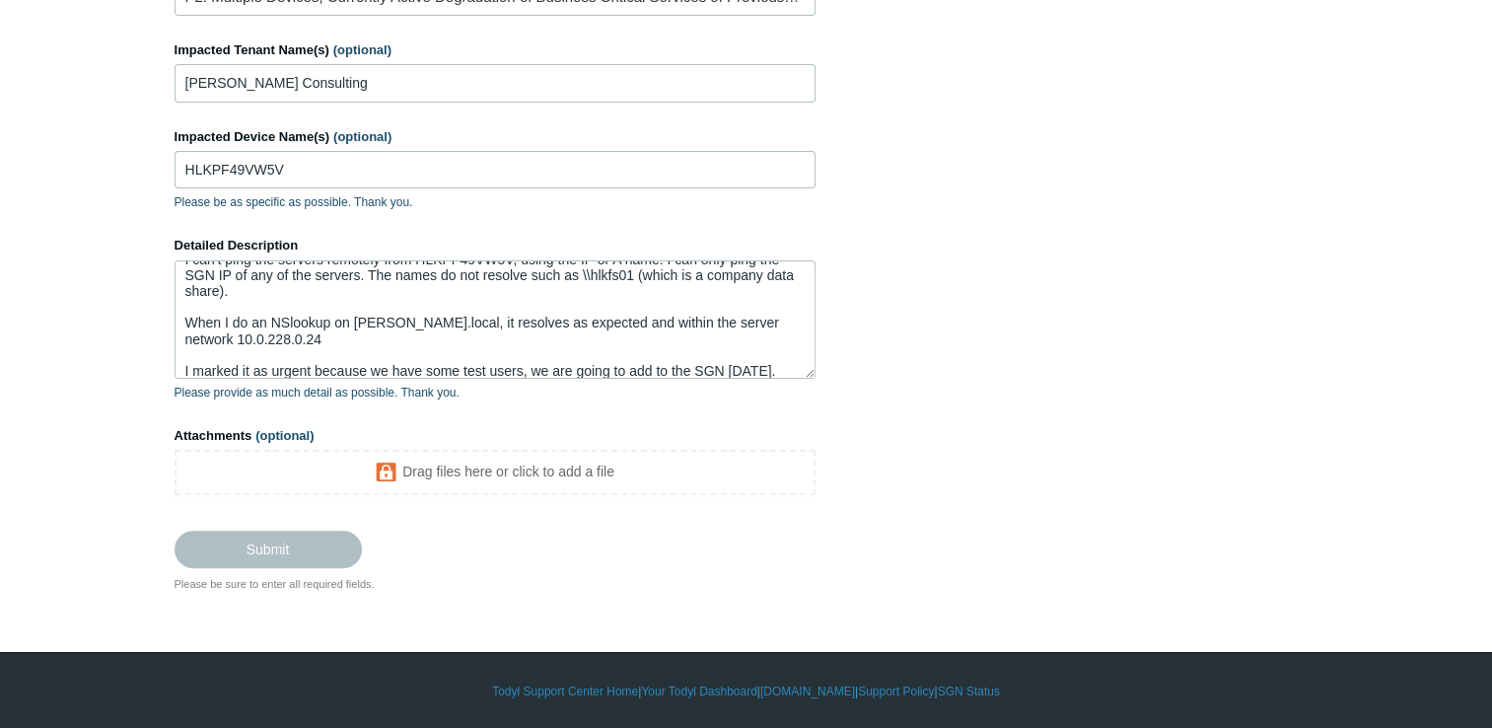
click at [377, 623] on body "Skip to main content Submit a Request Management Portal University Community Kn…" at bounding box center [746, 150] width 1492 height 1158
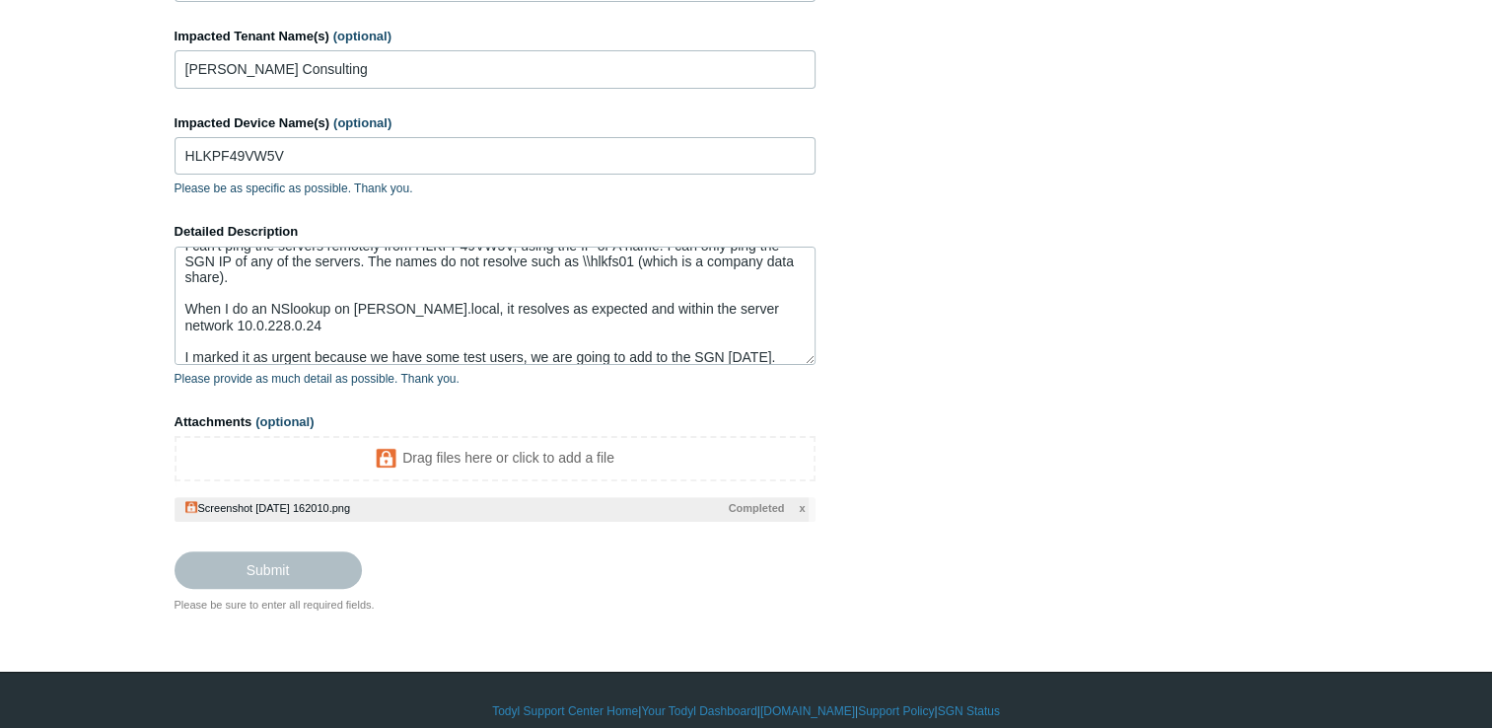
scroll to position [446, 0]
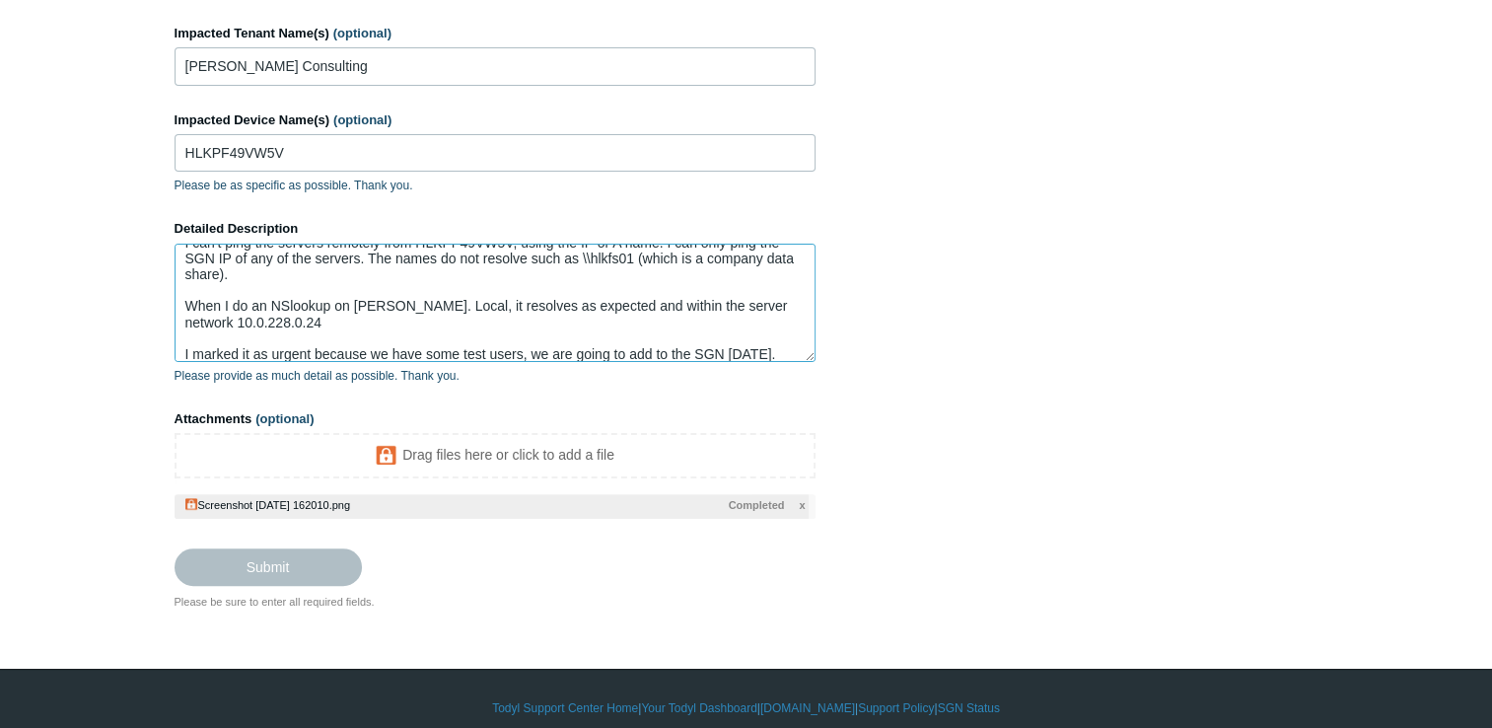
click at [398, 306] on textarea "Hello, I am in the middle of a deployment, and I have run into a DNS issue that…" at bounding box center [495, 303] width 641 height 118
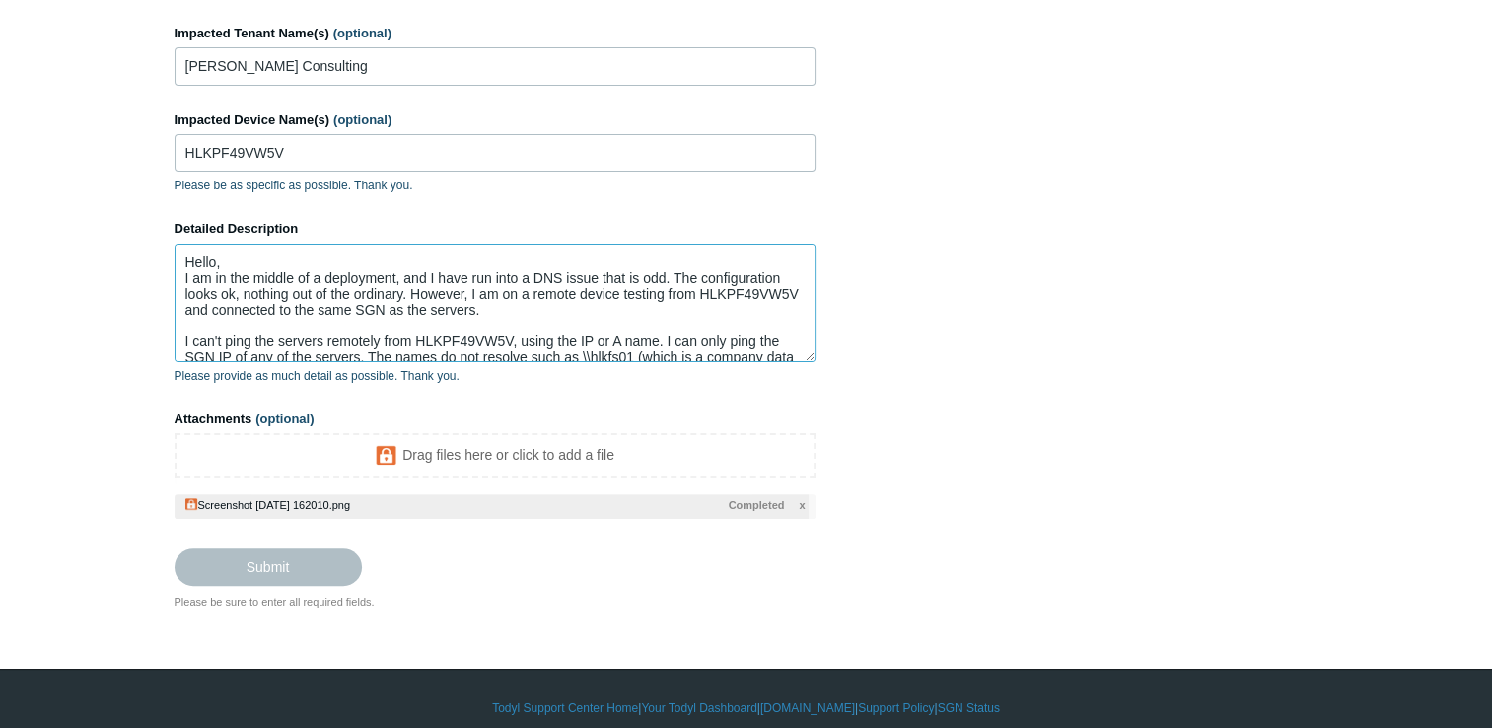
scroll to position [0, 0]
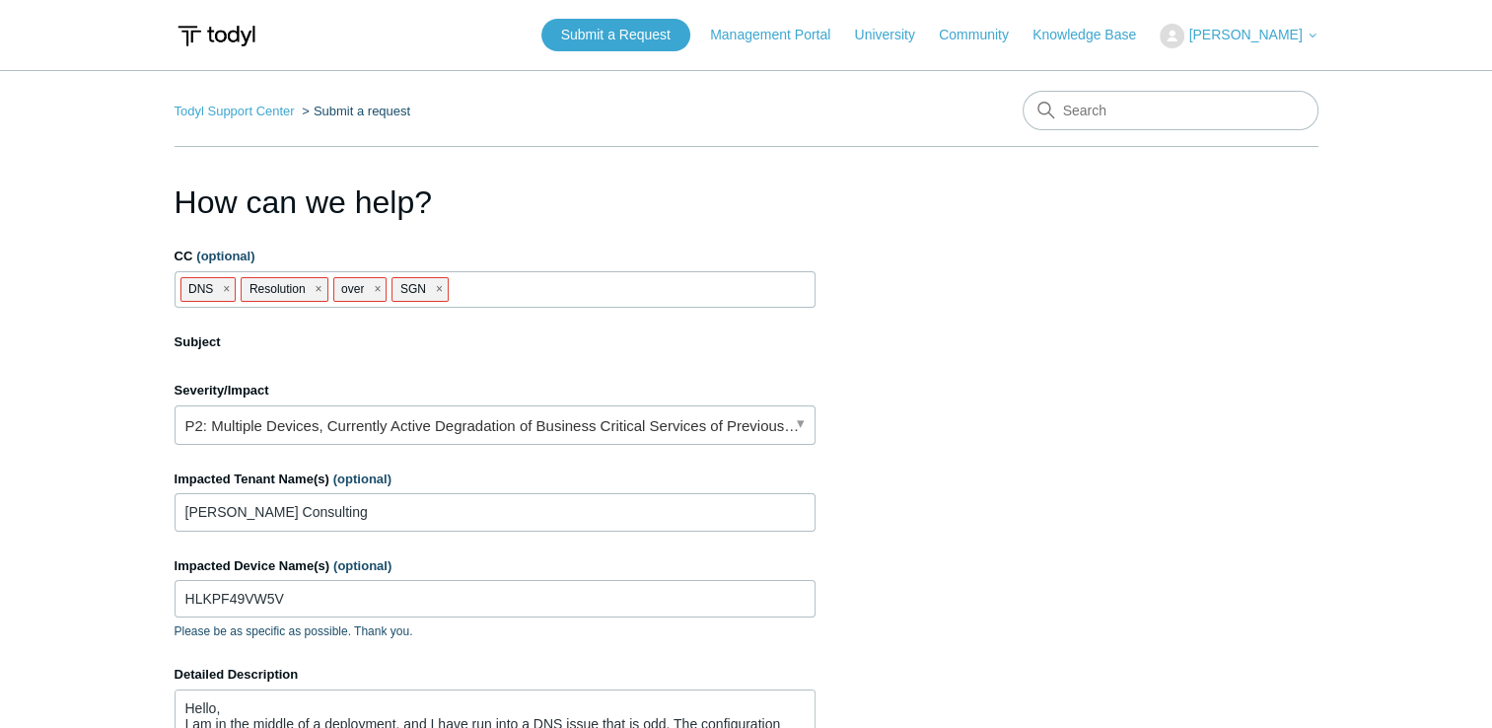
click at [436, 289] on span "close" at bounding box center [439, 289] width 7 height 23
click at [374, 293] on span "close" at bounding box center [377, 289] width 7 height 23
click at [316, 293] on span "close" at bounding box center [318, 289] width 7 height 23
click at [233, 289] on li "DNS" at bounding box center [208, 289] width 56 height 25
click at [229, 289] on span "close" at bounding box center [226, 289] width 7 height 23
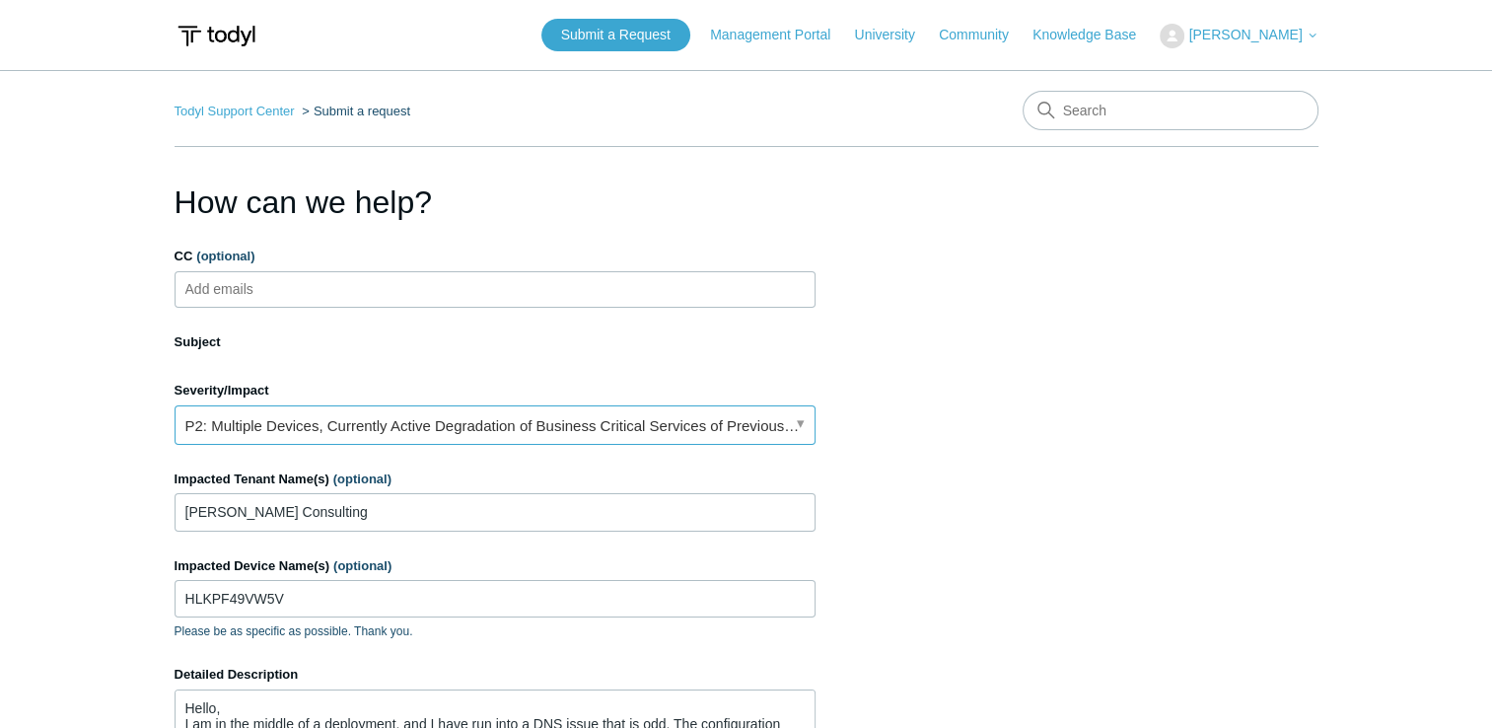
click at [758, 418] on link "P2: Multiple Devices, Currently Active Degradation of Business Critical Service…" at bounding box center [495, 424] width 641 height 39
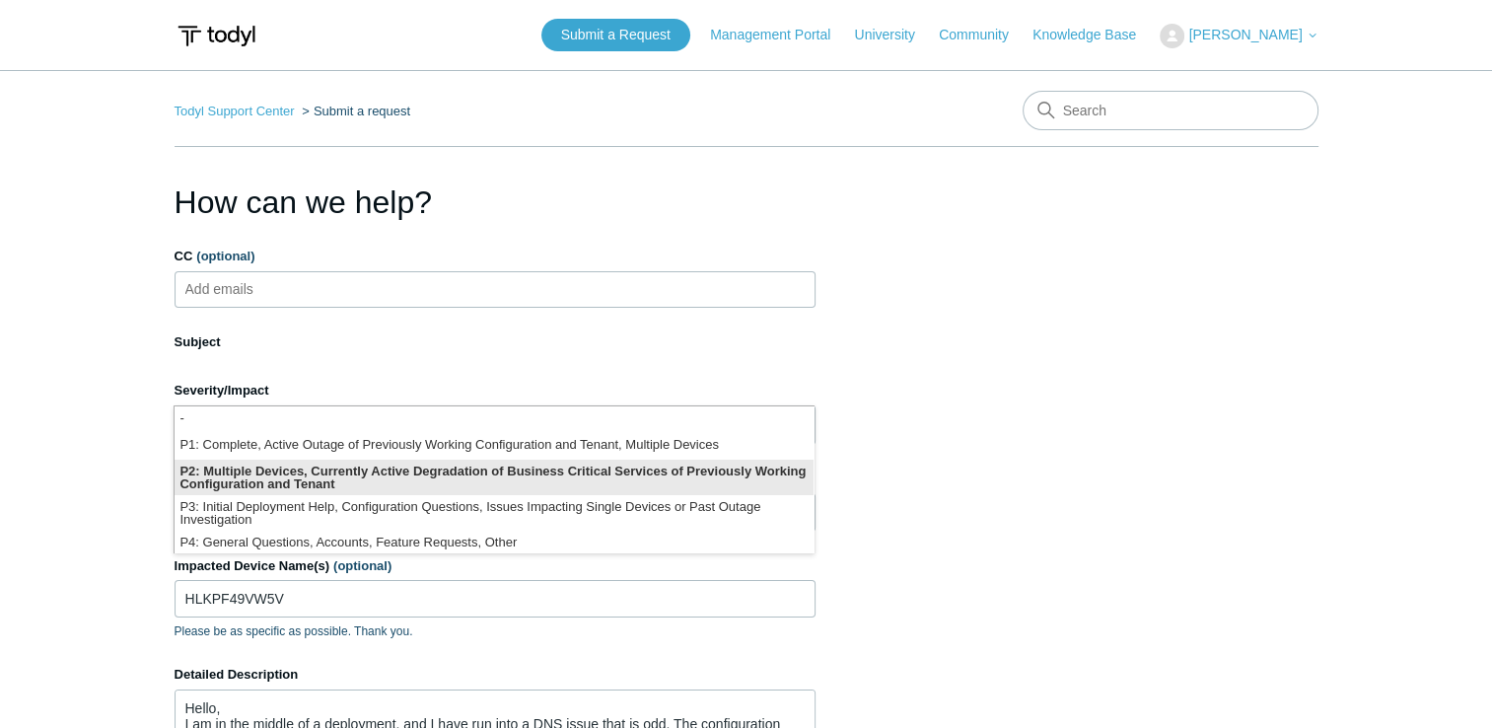
click at [726, 470] on li "P2: Multiple Devices, Currently Active Degradation of Business Critical Service…" at bounding box center [494, 476] width 639 height 35
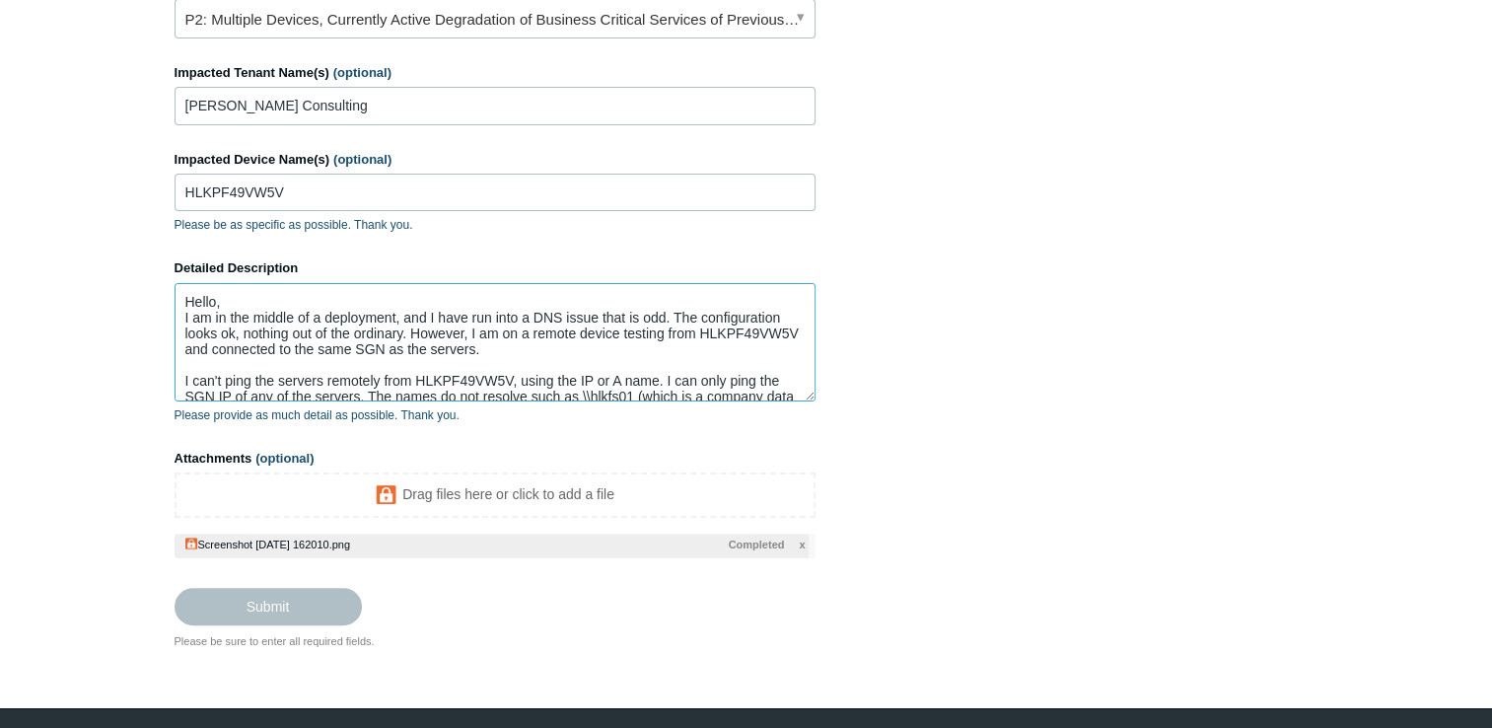
scroll to position [108, 0]
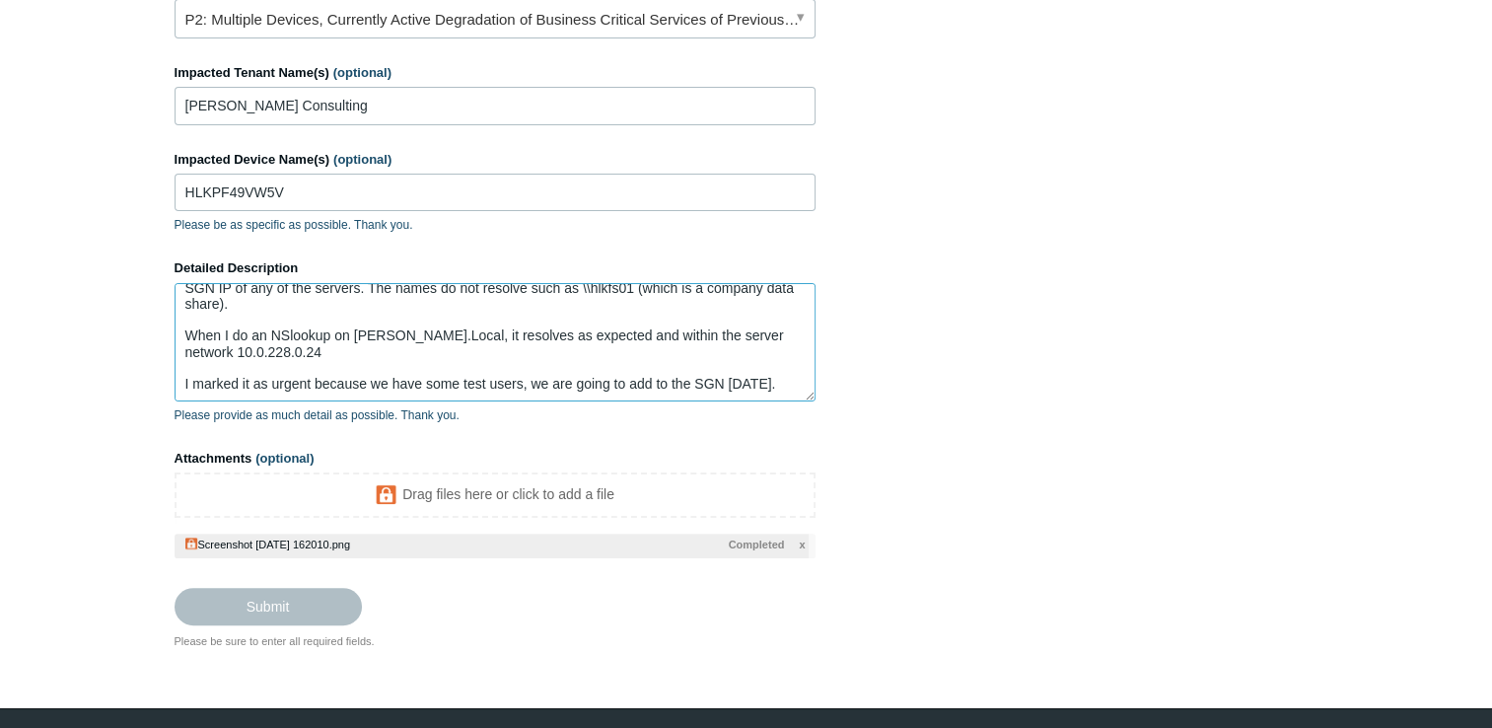
click at [791, 383] on textarea "Hello, I am in the middle of a deployment, and I have run into a DNS issue that…" at bounding box center [495, 342] width 641 height 118
type textarea "Hello, I am in the middle of a deployment, and I have run into a DNS issue that…"
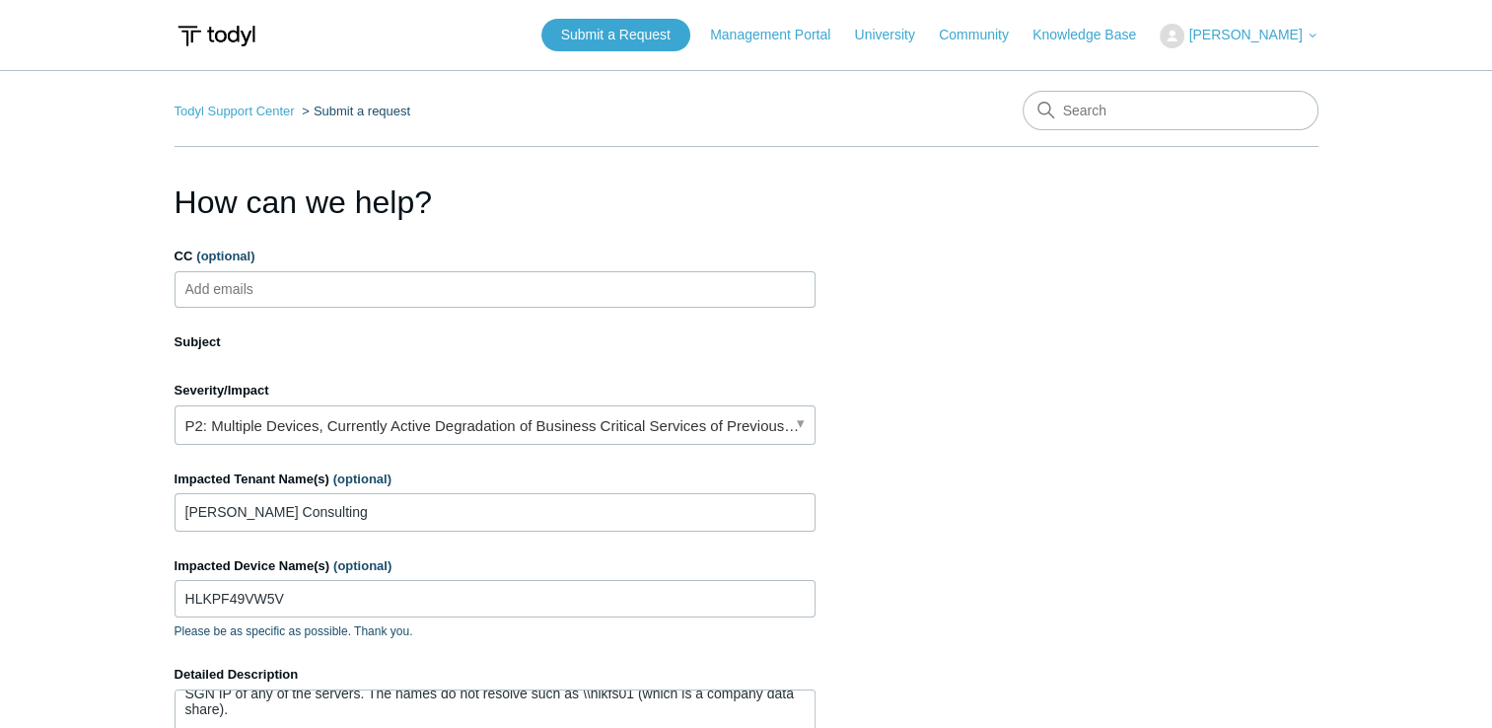
click at [677, 269] on div "CC (optional) Add emails" at bounding box center [495, 276] width 641 height 61
click at [580, 248] on label "CC (optional)" at bounding box center [495, 256] width 641 height 20
click at [295, 274] on input "CC (optional)" at bounding box center [235, 289] width 117 height 30
drag, startPoint x: 453, startPoint y: 692, endPoint x: 374, endPoint y: 713, distance: 81.5
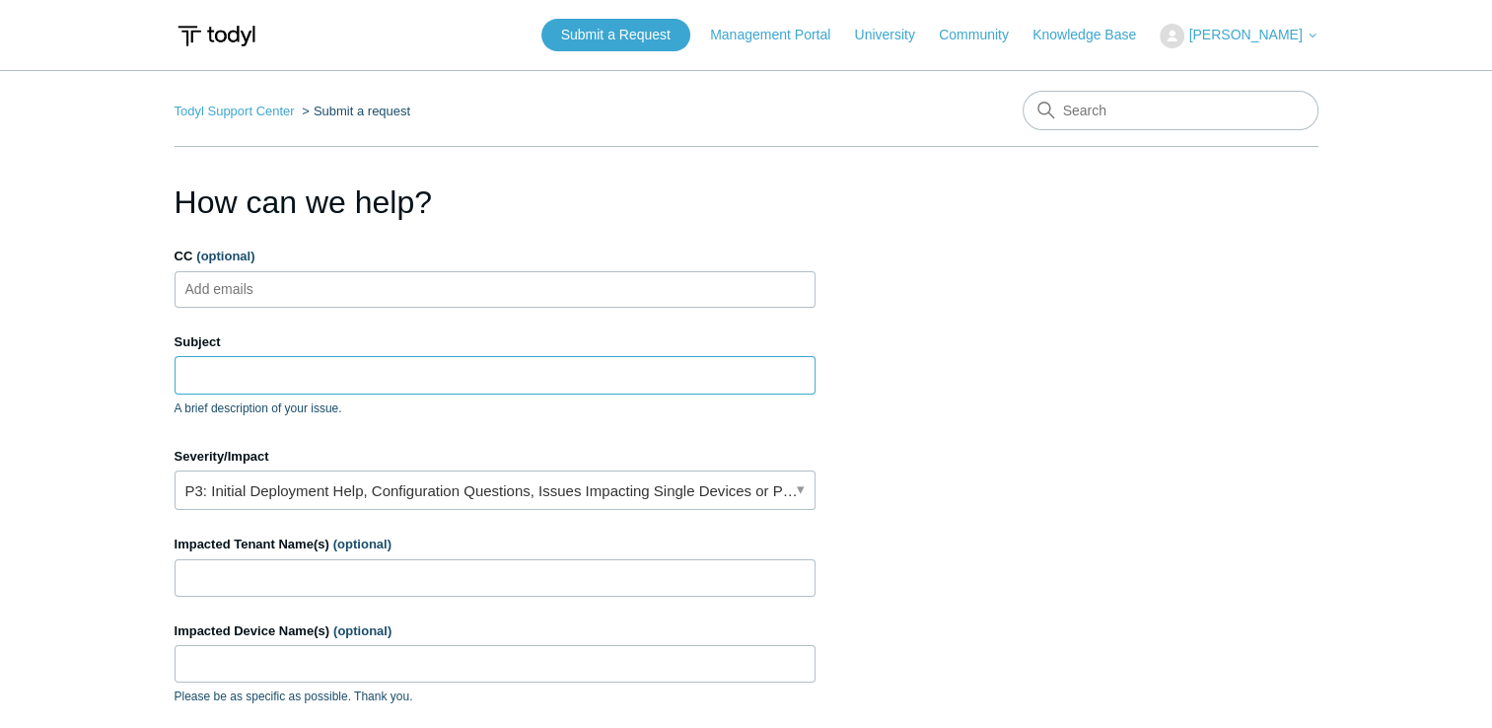
click at [385, 370] on input "Subject" at bounding box center [495, 374] width 641 height 37
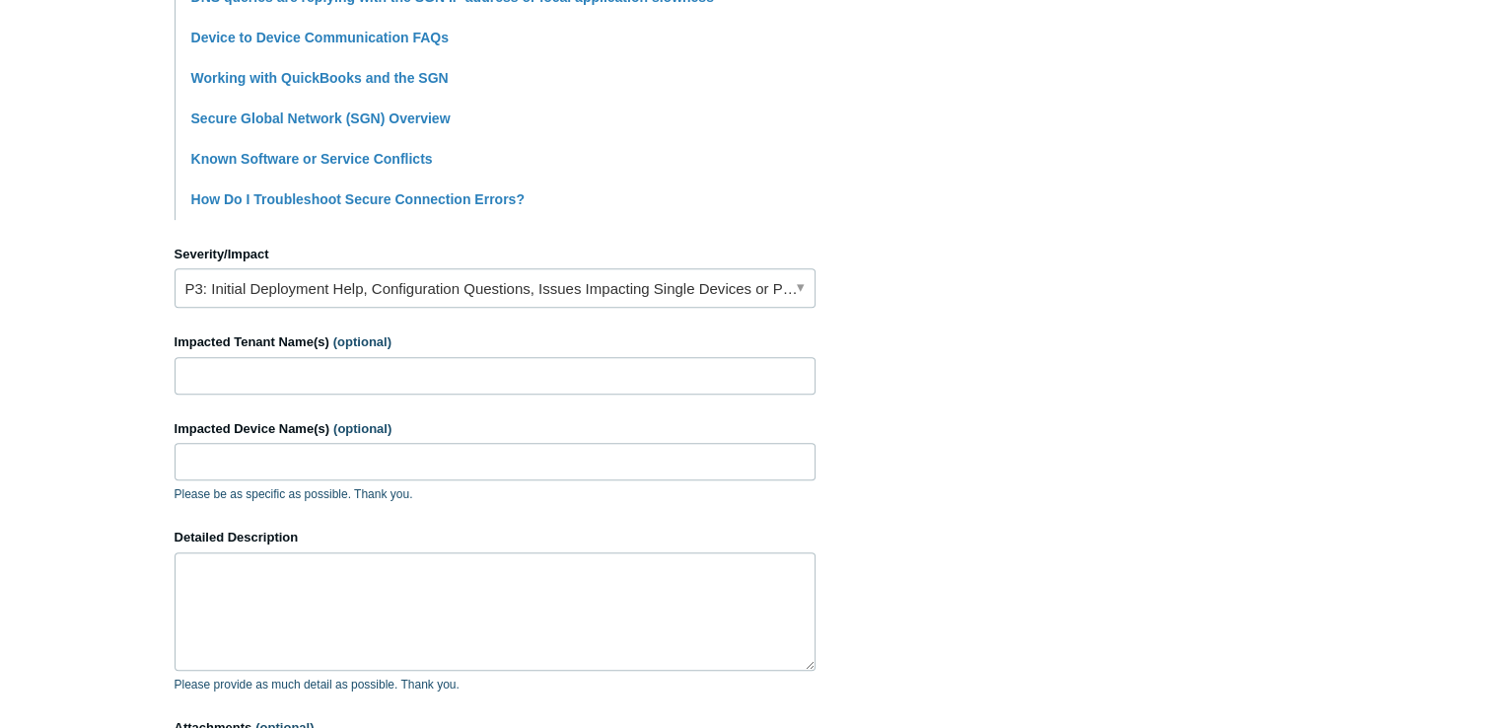
scroll to position [682, 0]
type input "DNS nor IPs resolving over SGN from Remote Workstations"
click at [654, 275] on link "P3: Initial Deployment Help, Configuration Questions, Issues Impacting Single D…" at bounding box center [495, 286] width 641 height 39
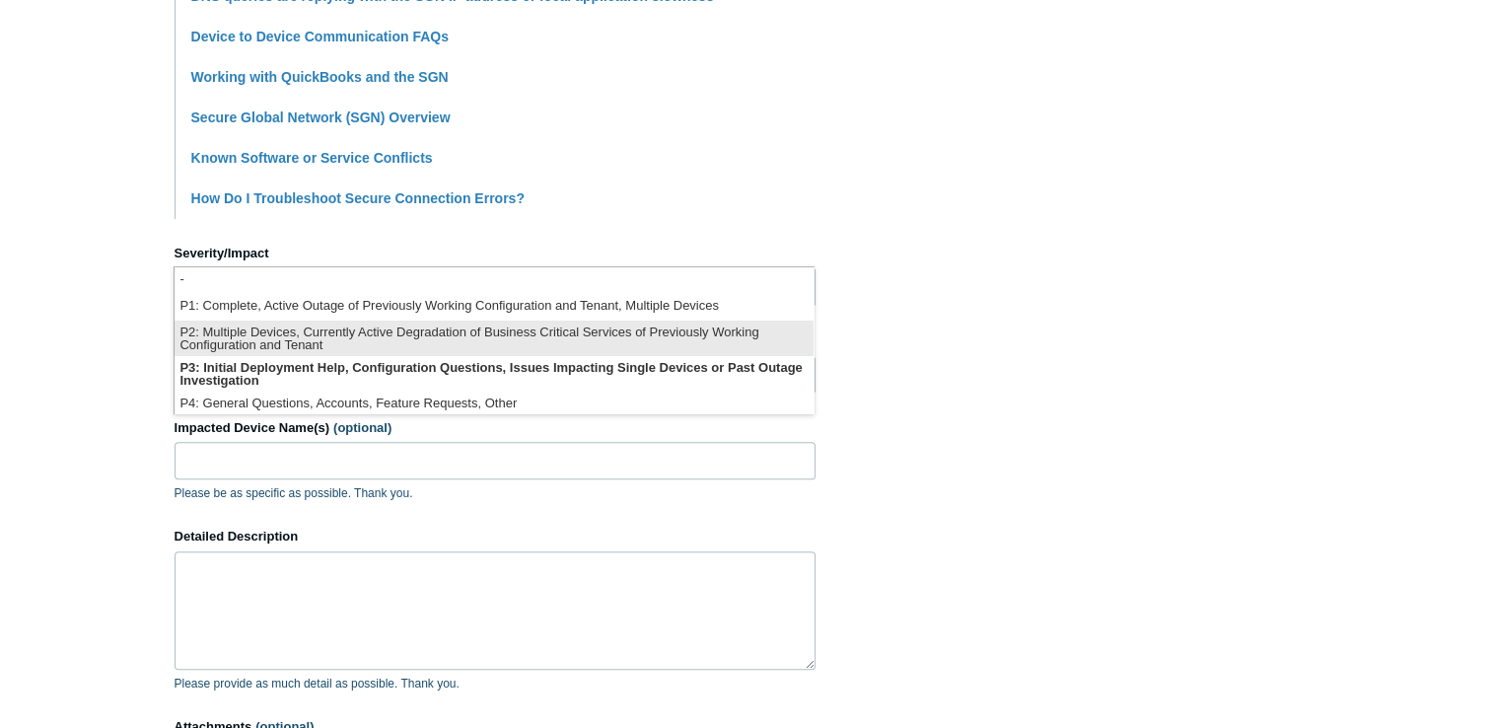
click at [580, 345] on li "P2: Multiple Devices, Currently Active Degradation of Business Critical Service…" at bounding box center [494, 337] width 639 height 35
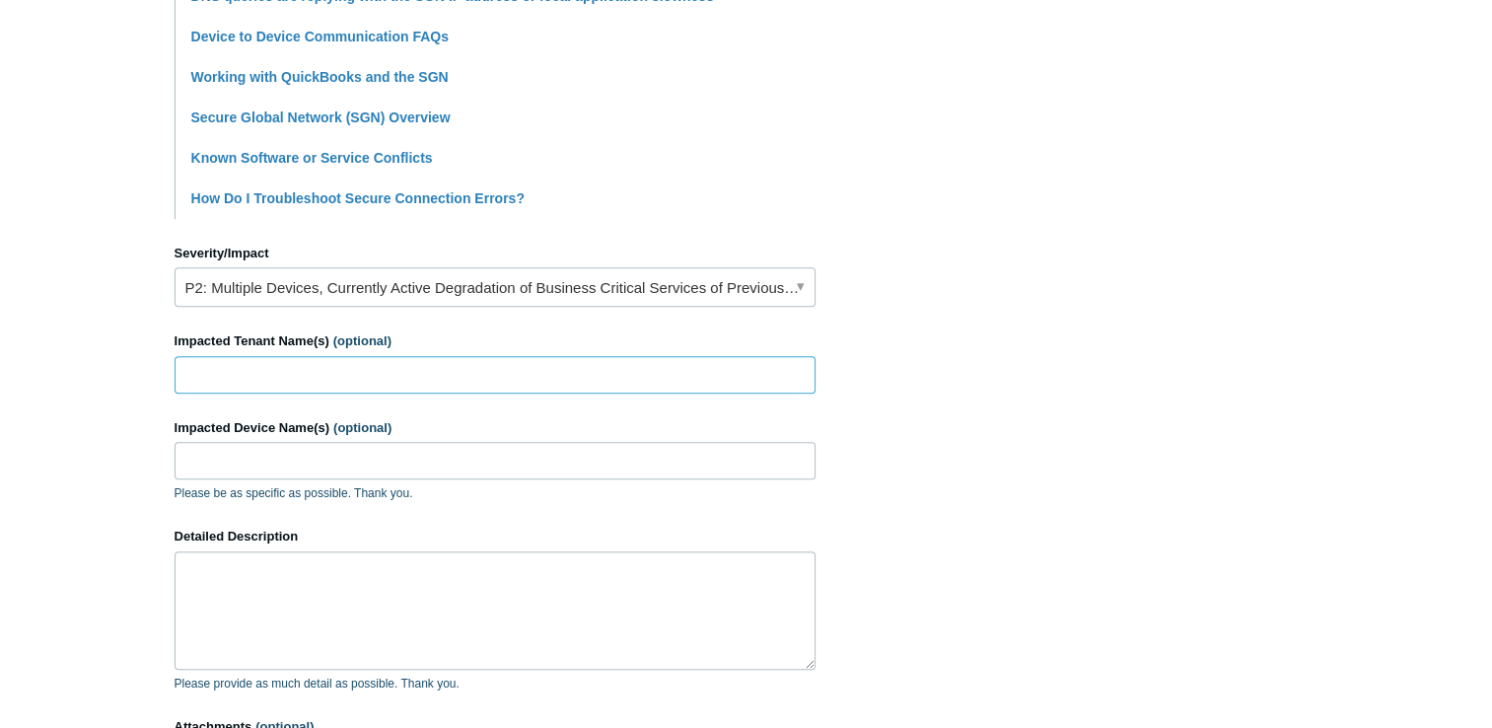
click at [531, 367] on input "Impacted Tenant Name(s) (optional)" at bounding box center [495, 374] width 641 height 37
type input "Halker Consulting"
drag, startPoint x: 449, startPoint y: 582, endPoint x: 345, endPoint y: 612, distance: 107.9
click at [345, 612] on textarea "Detailed Description" at bounding box center [495, 610] width 641 height 118
paste textarea "Hello, I am in the middle of a deployment, and I have run into a DNS issue that…"
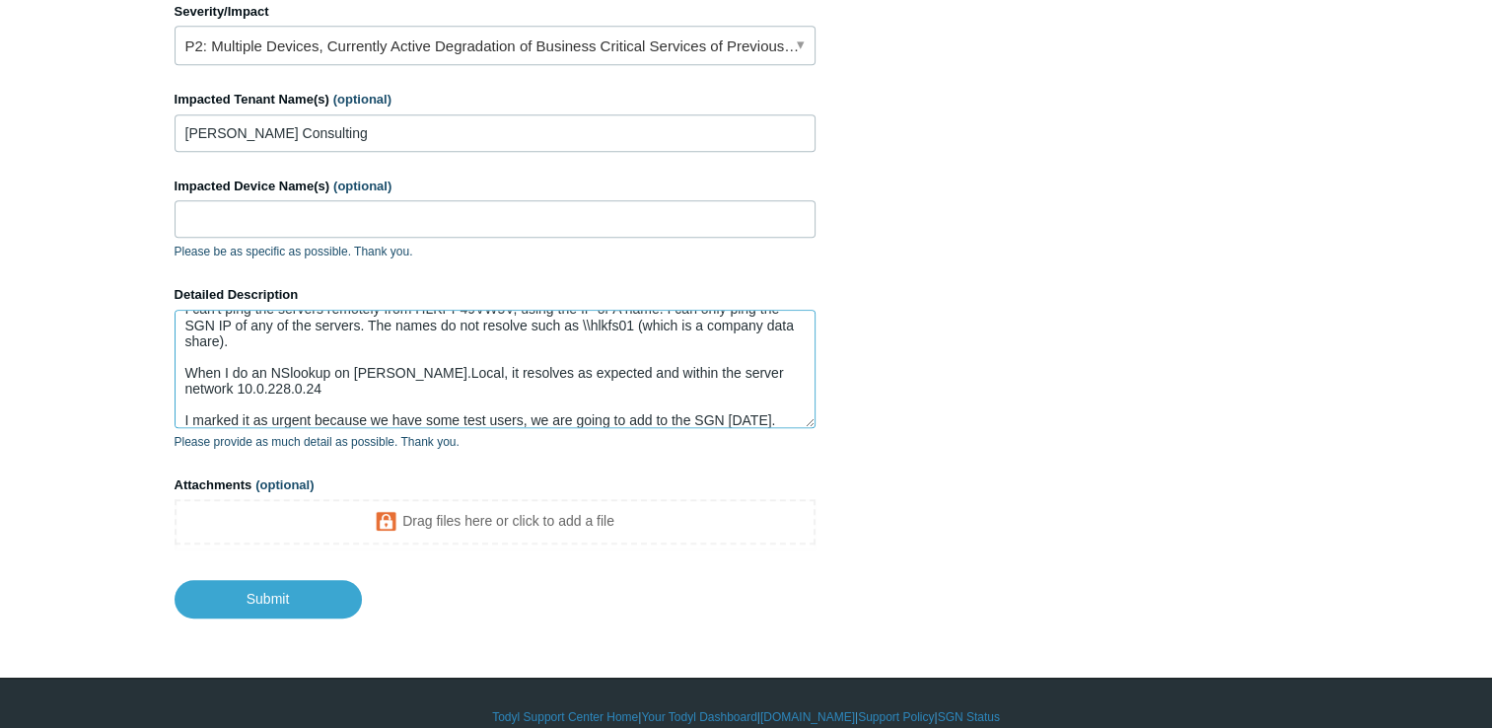
scroll to position [948, 0]
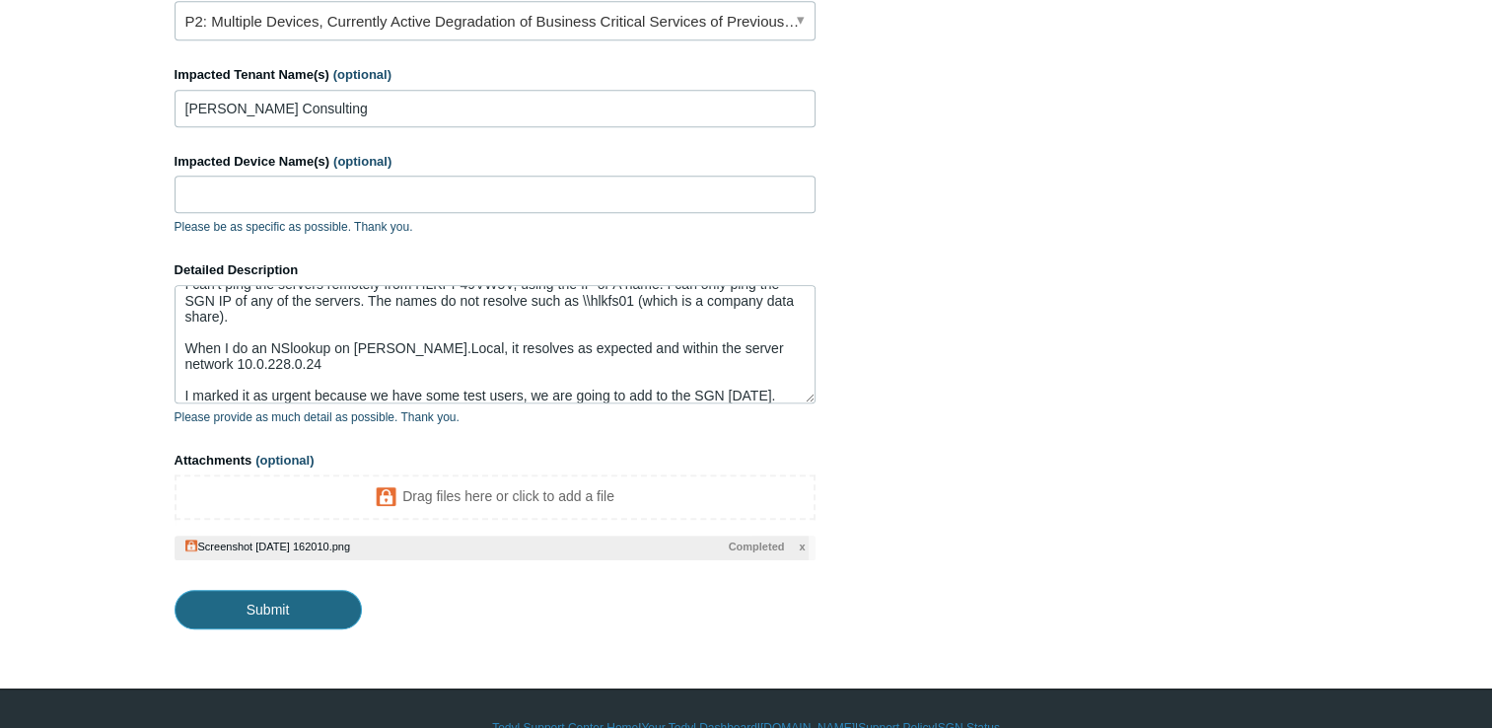
click at [264, 613] on input "Submit" at bounding box center [268, 609] width 187 height 39
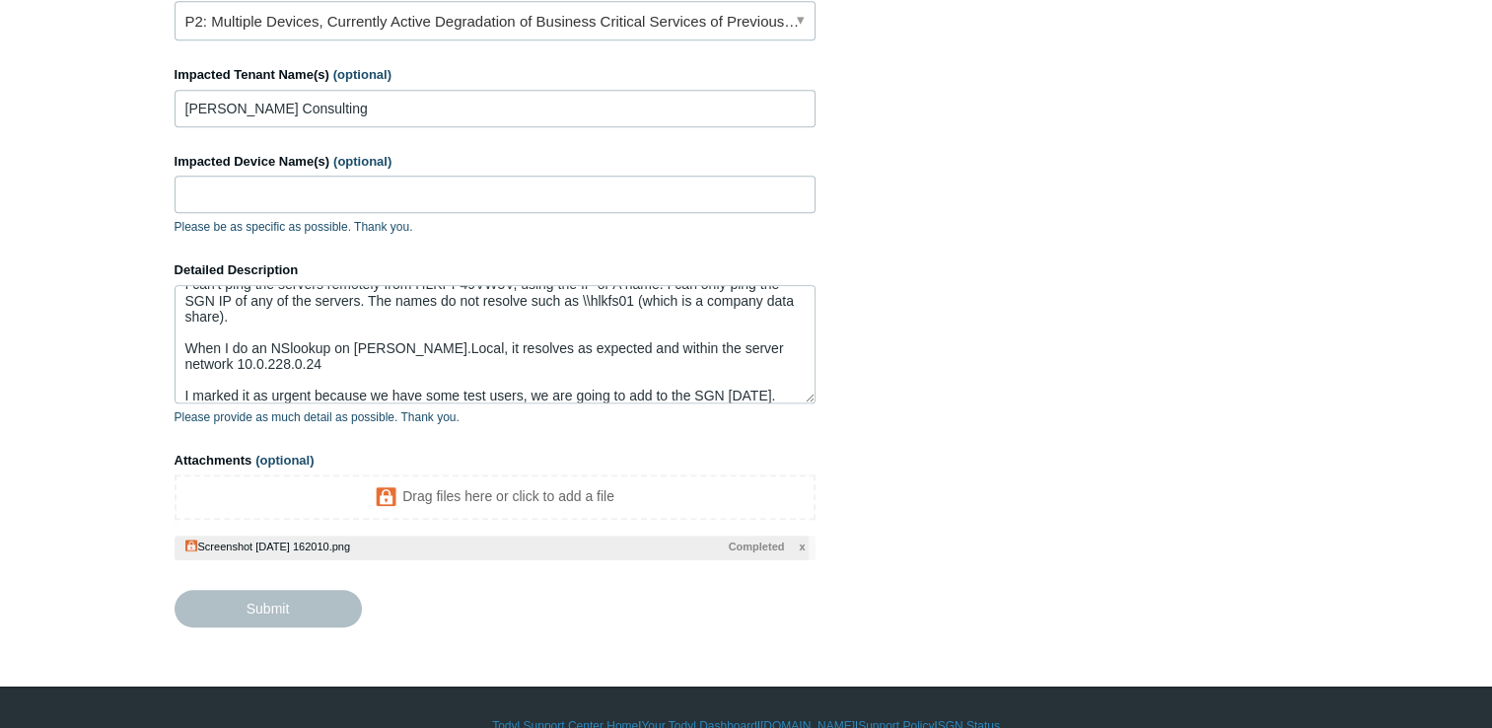
type textarea "Hello, I am in the middle of a deployment, and I have run into a DNS issue that…"
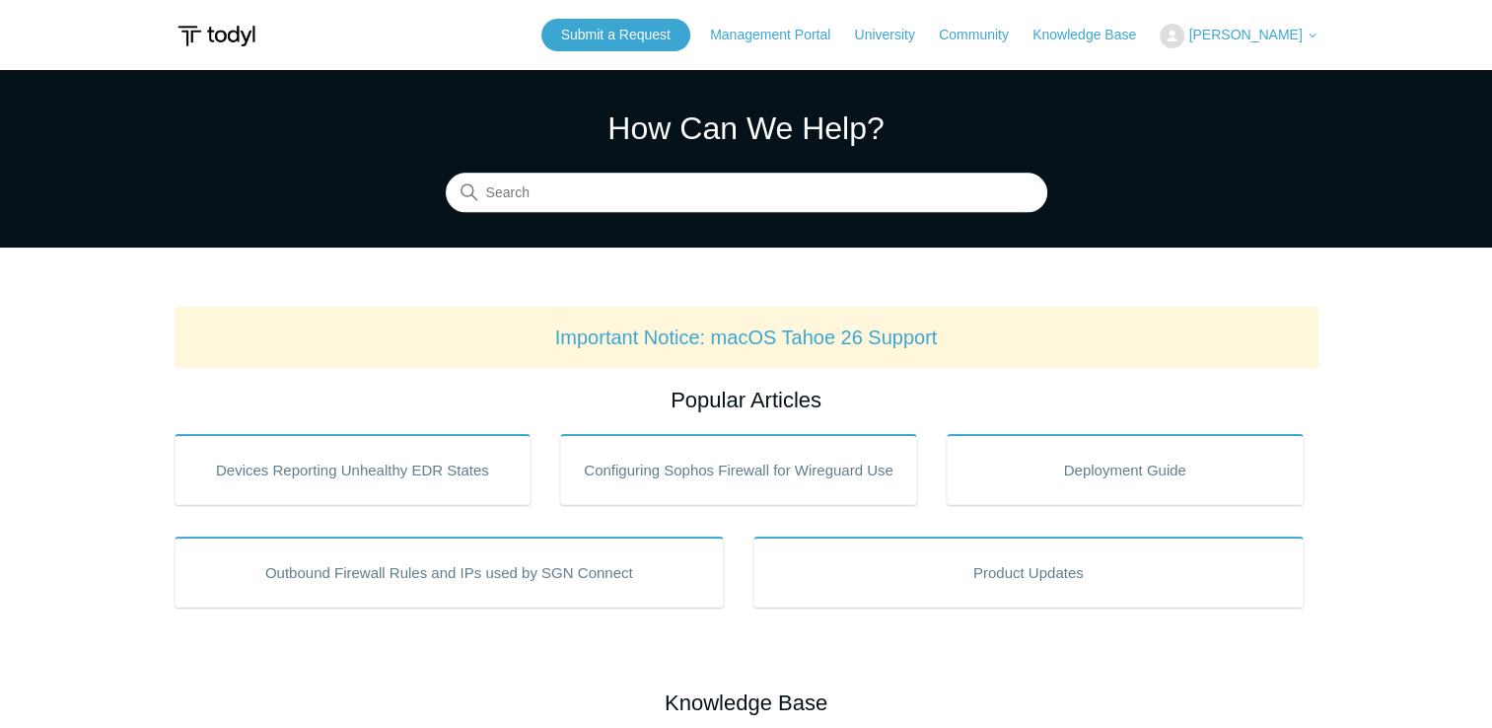
click at [1291, 37] on span "[PERSON_NAME]" at bounding box center [1244, 35] width 113 height 16
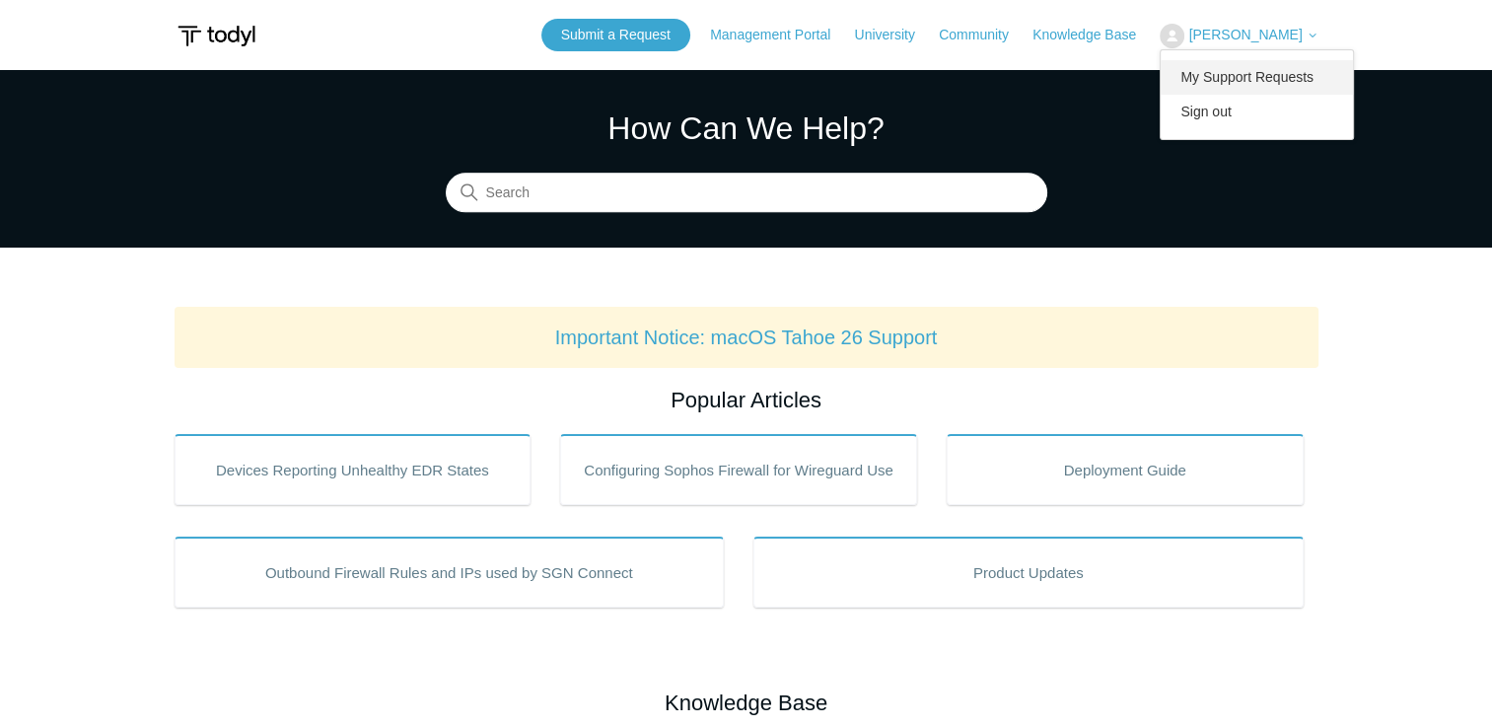
click at [1257, 88] on link "My Support Requests" at bounding box center [1256, 77] width 192 height 35
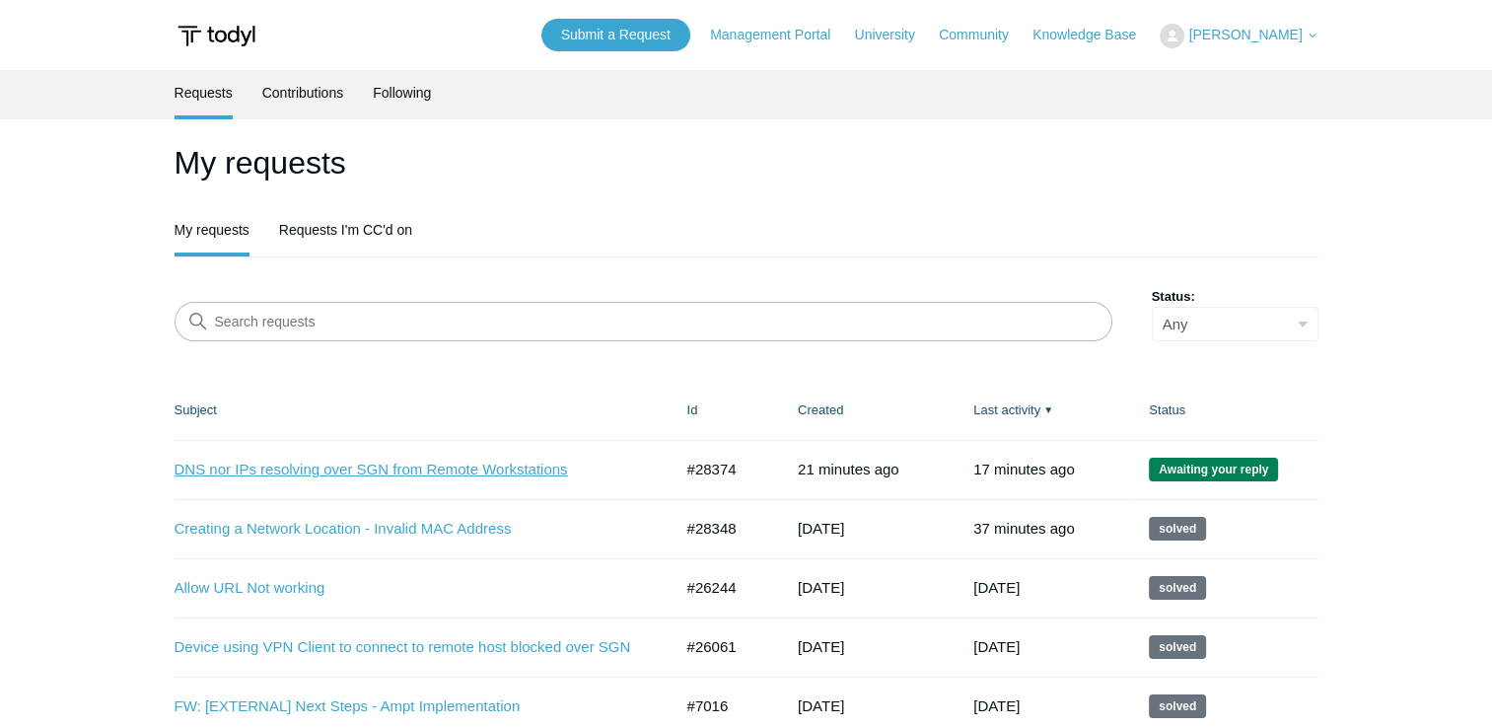
click at [440, 477] on link "DNS nor IPs resolving over SGN from Remote Workstations" at bounding box center [409, 469] width 468 height 23
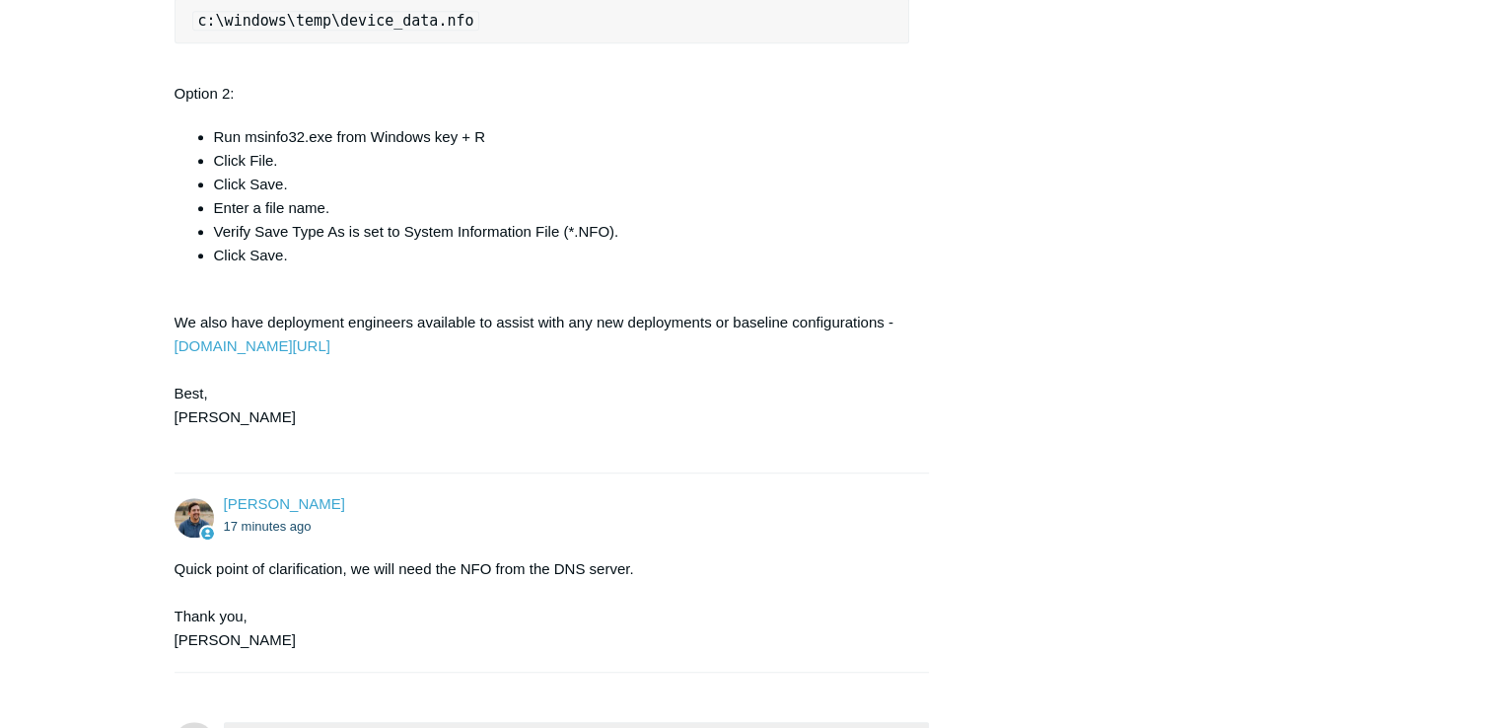
scroll to position [1317, 0]
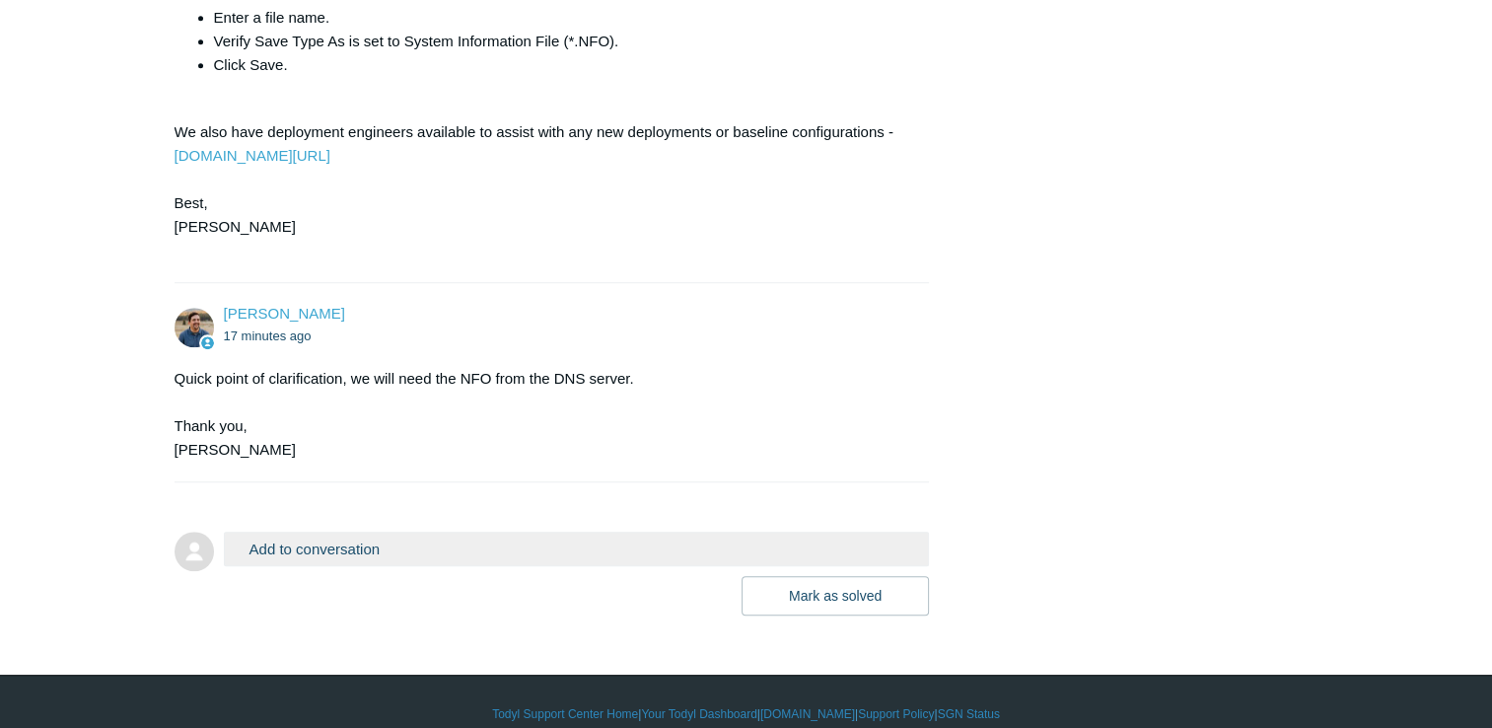
click at [449, 562] on button "Add to conversation" at bounding box center [577, 548] width 706 height 35
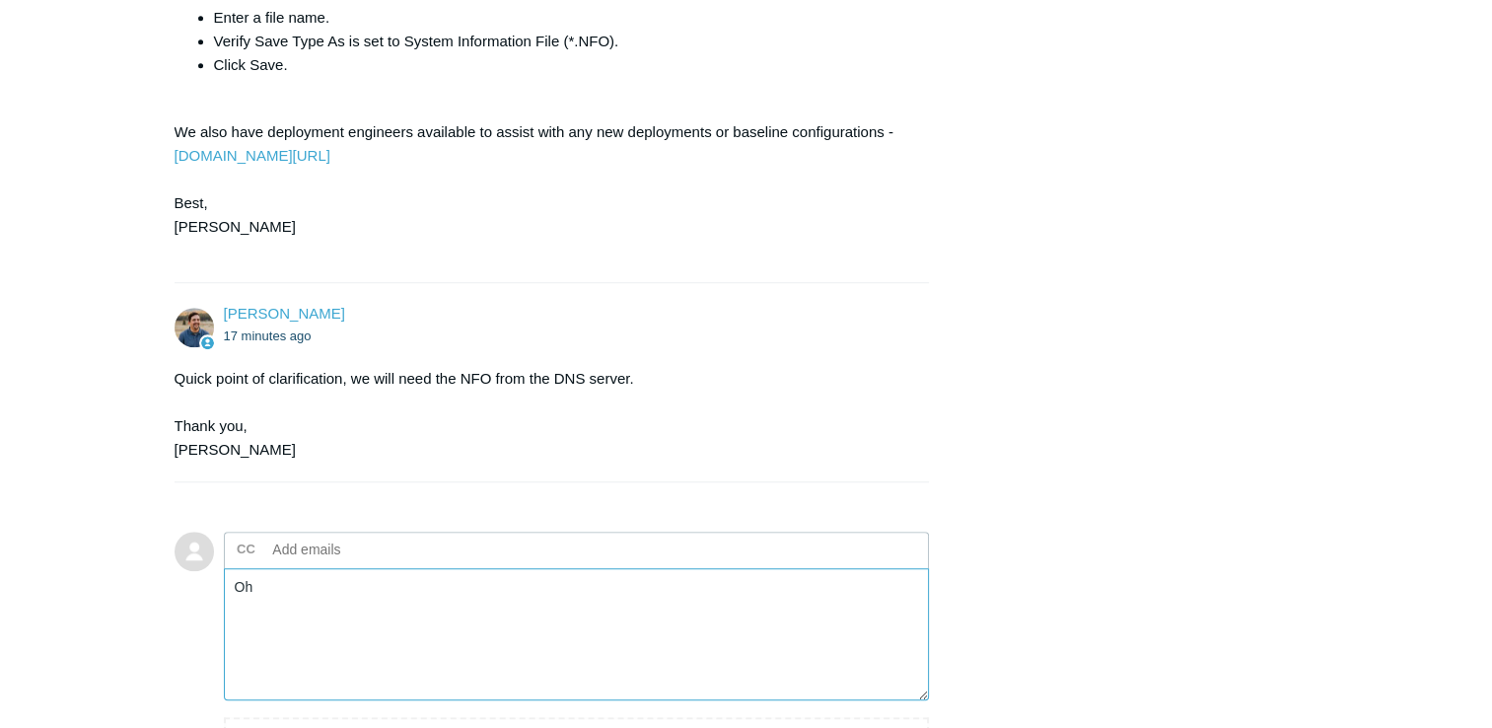
type textarea "O"
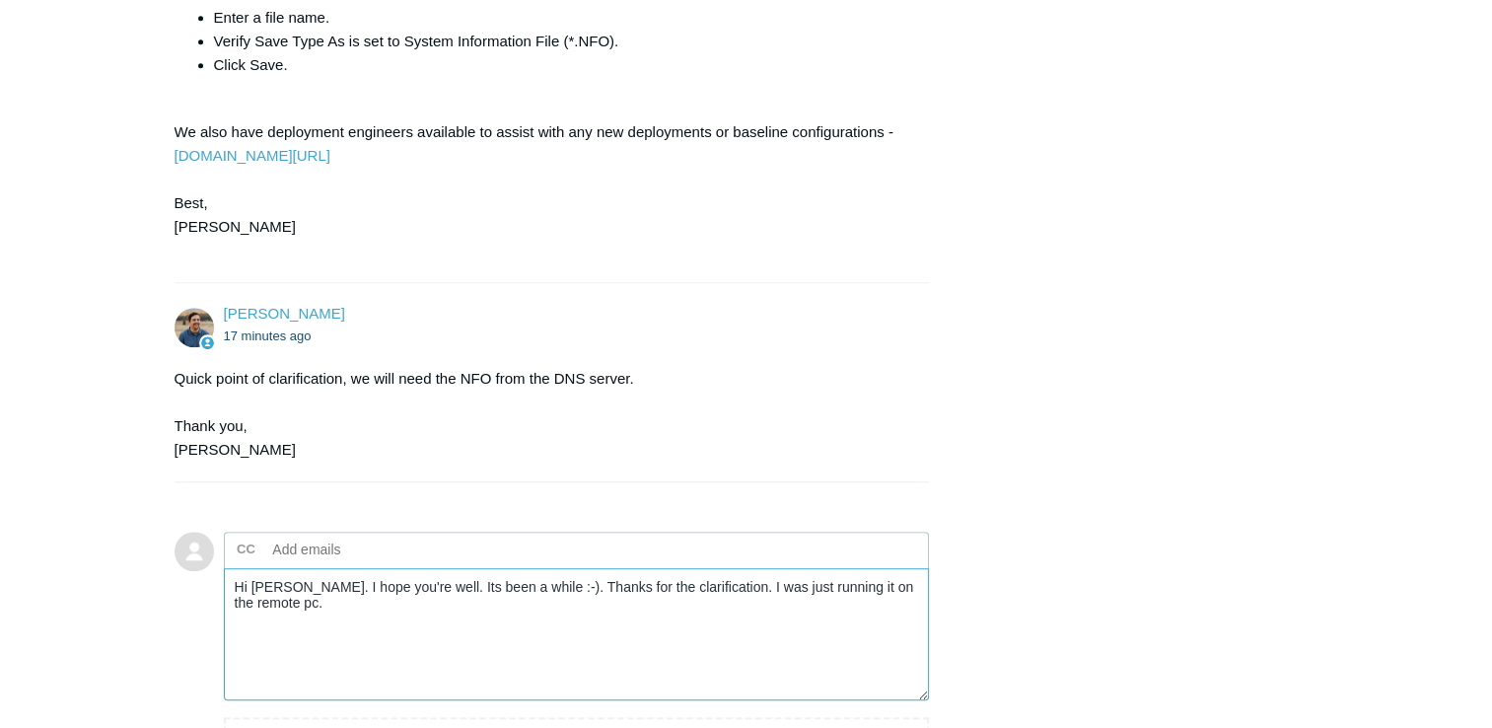
scroll to position [1578, 0]
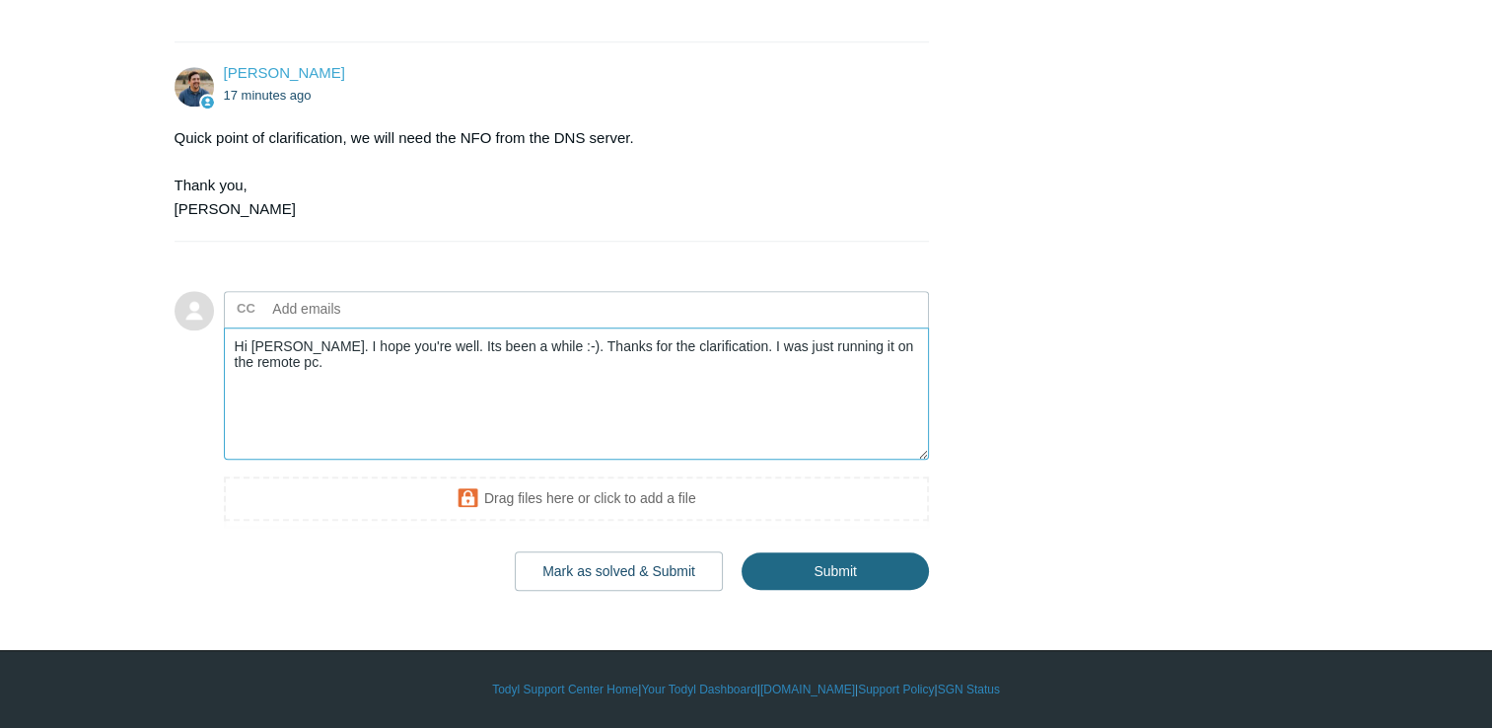
type textarea "Hi [PERSON_NAME]. I hope you're well. Its been a while :-). Thanks for the clar…"
click at [858, 582] on input "Submit" at bounding box center [834, 570] width 187 height 39
